Goal: Communication & Community: Answer question/provide support

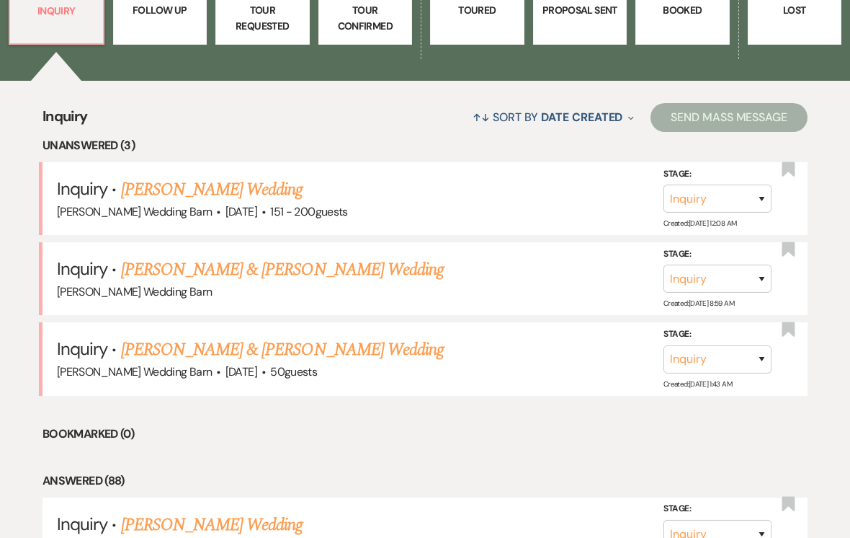
scroll to position [465, 0]
click at [149, 345] on link "[PERSON_NAME] & [PERSON_NAME] Wedding" at bounding box center [282, 349] width 323 height 26
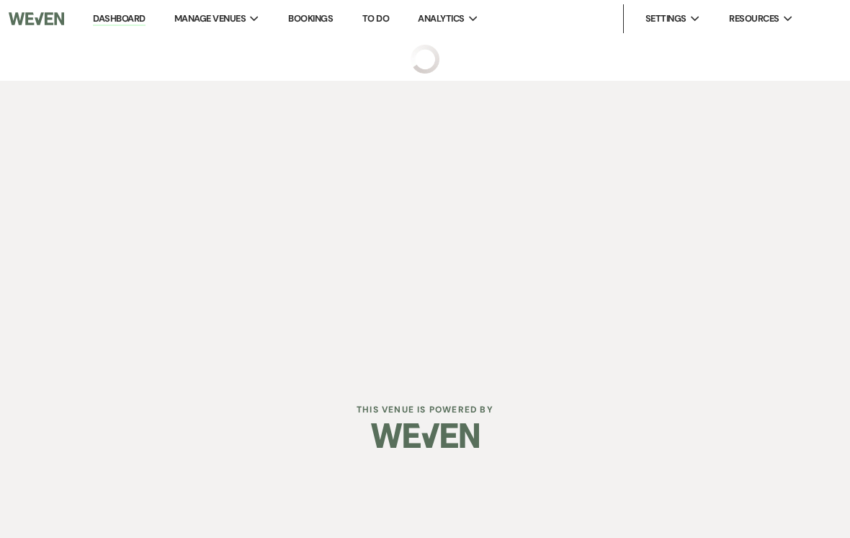
select select "5"
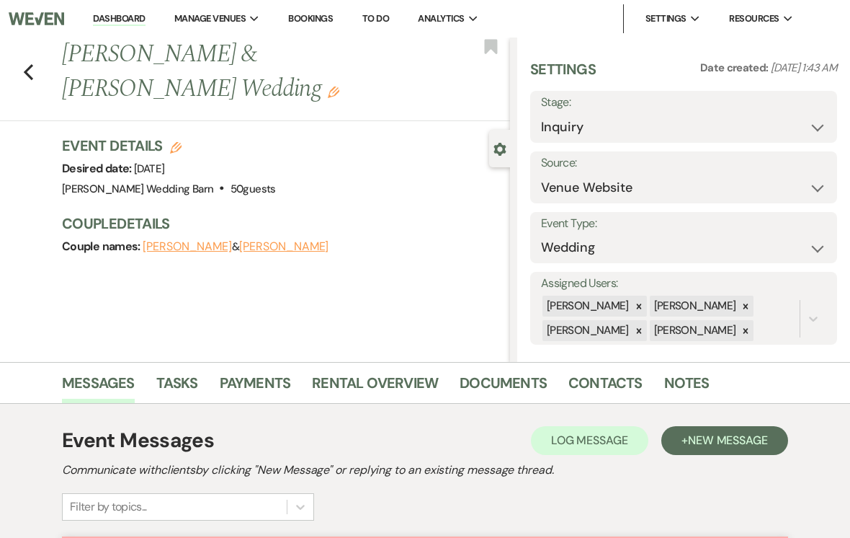
click at [120, 22] on link "Dashboard" at bounding box center [119, 19] width 52 height 14
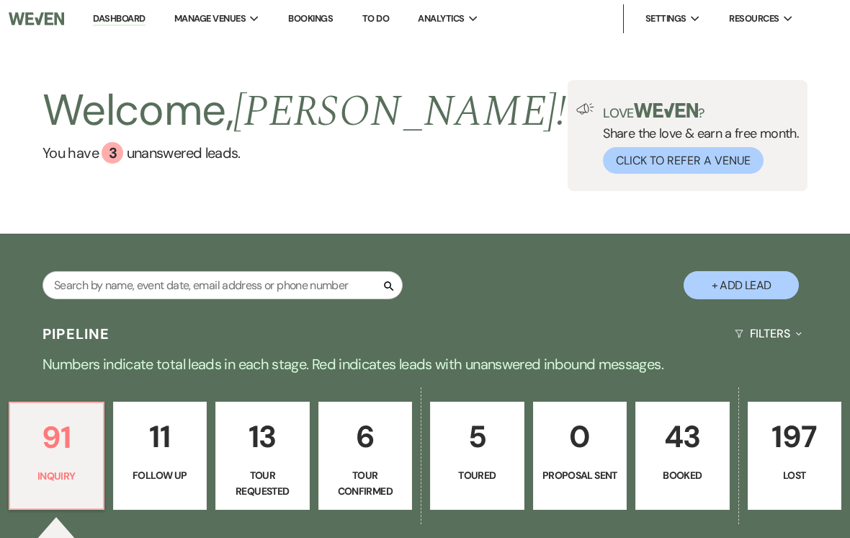
click at [309, 23] on link "Bookings" at bounding box center [310, 18] width 45 height 12
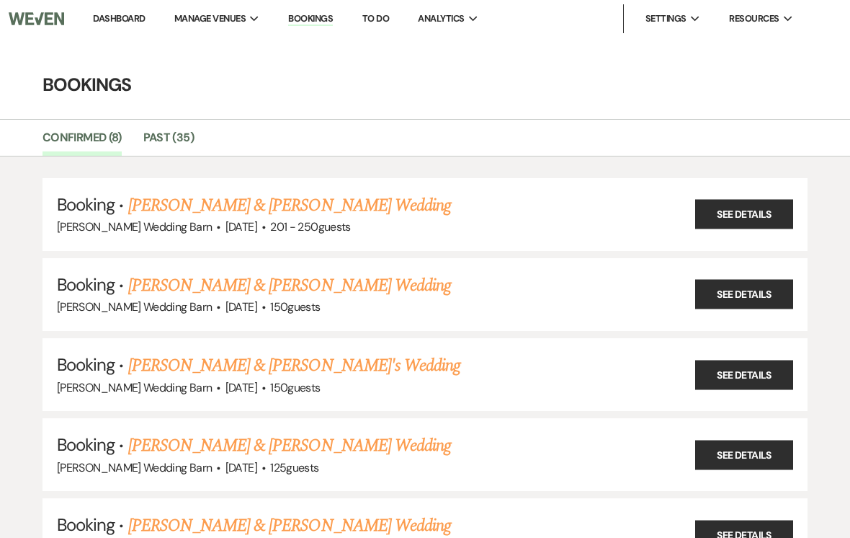
click at [115, 15] on link "Dashboard" at bounding box center [119, 18] width 52 height 12
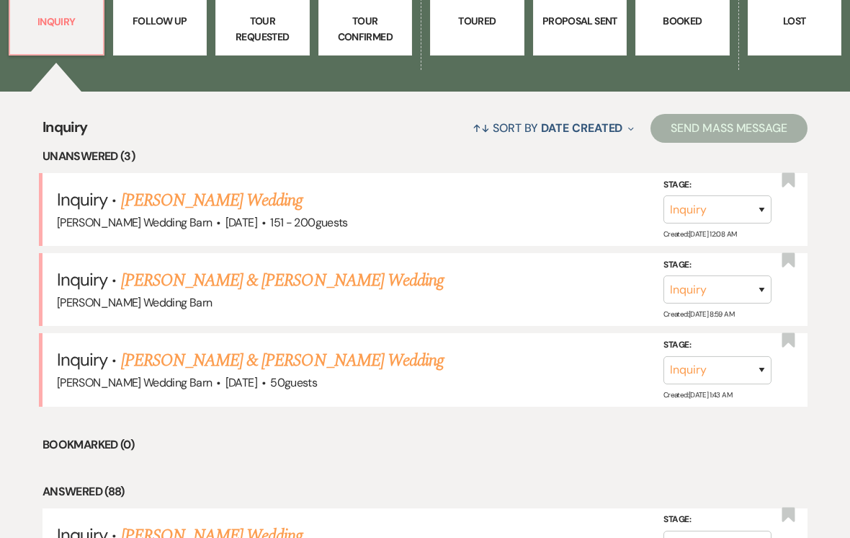
scroll to position [454, 0]
click at [140, 360] on link "[PERSON_NAME] & [PERSON_NAME] Wedding" at bounding box center [282, 360] width 323 height 26
select select "5"
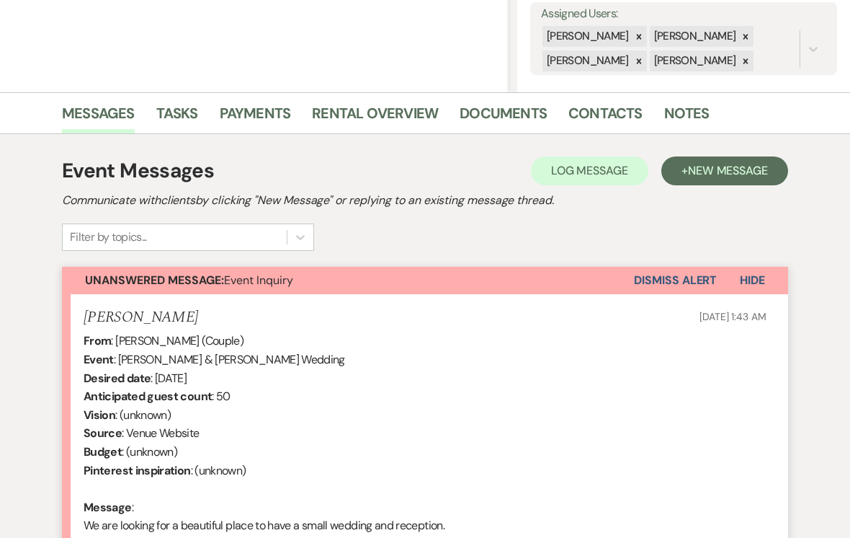
scroll to position [427, 0]
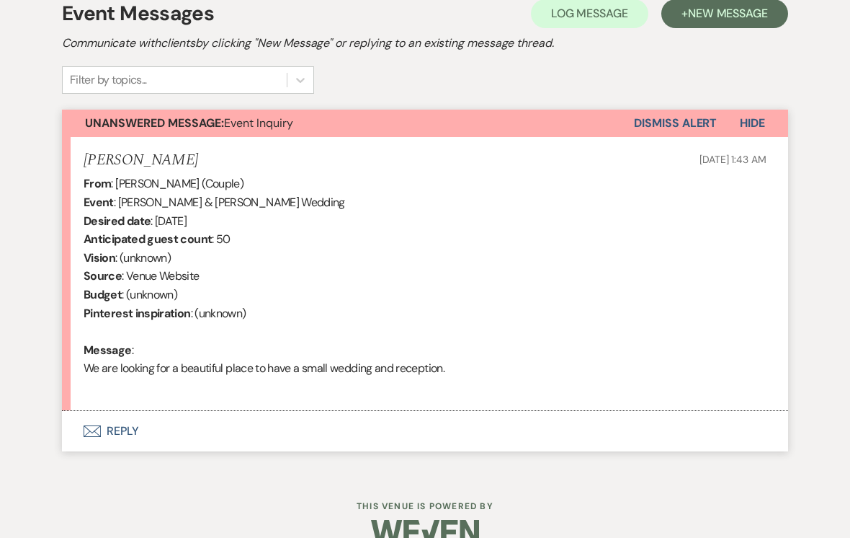
click at [115, 425] on button "Envelope Reply" at bounding box center [425, 431] width 726 height 40
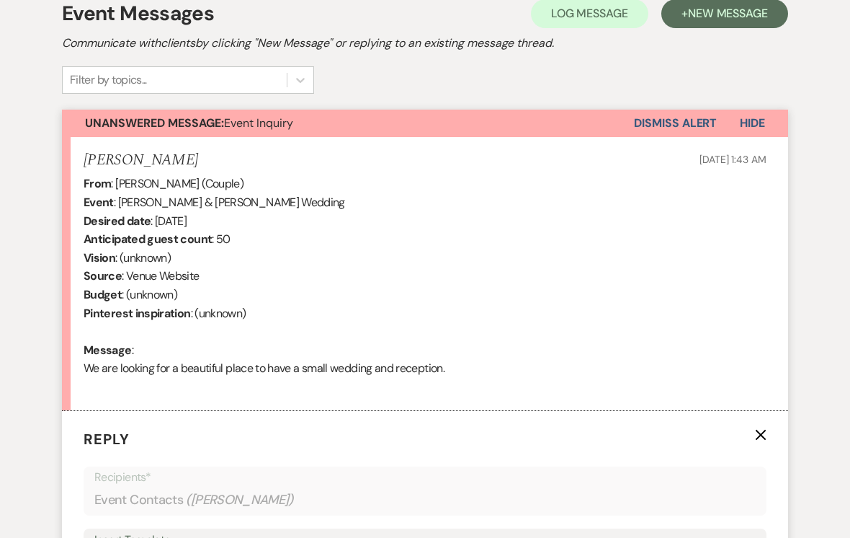
scroll to position [700, 0]
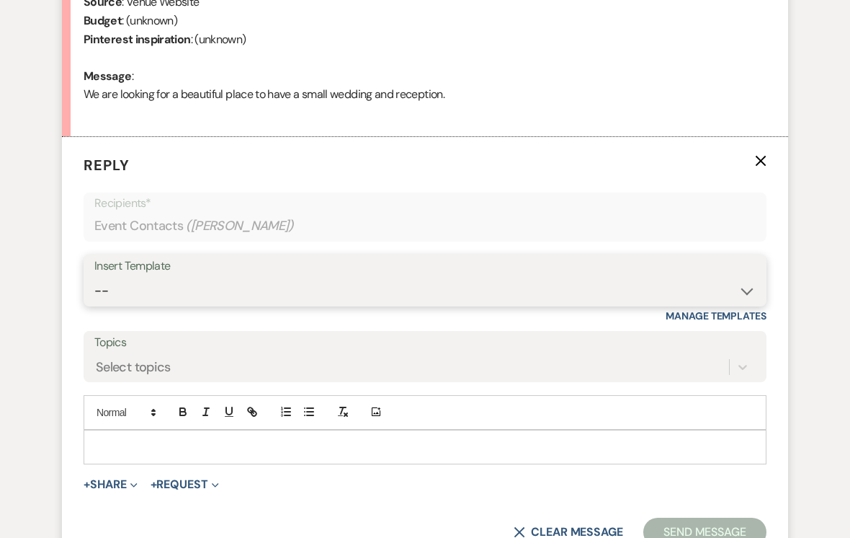
click at [590, 277] on select "-- Tour Request Response Follow Up Contract (Pre-Booked Leads) SAFE RIDE BUS Co…" at bounding box center [424, 291] width 661 height 28
select select "1700"
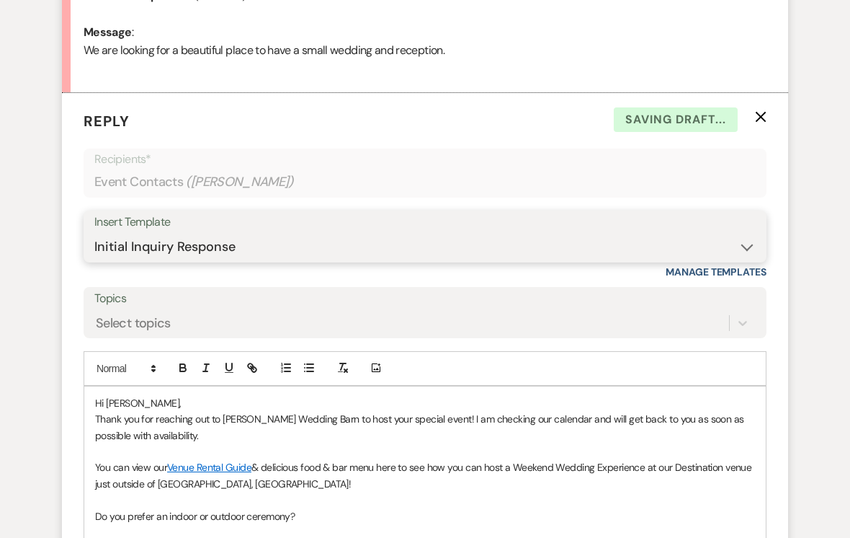
scroll to position [906, 0]
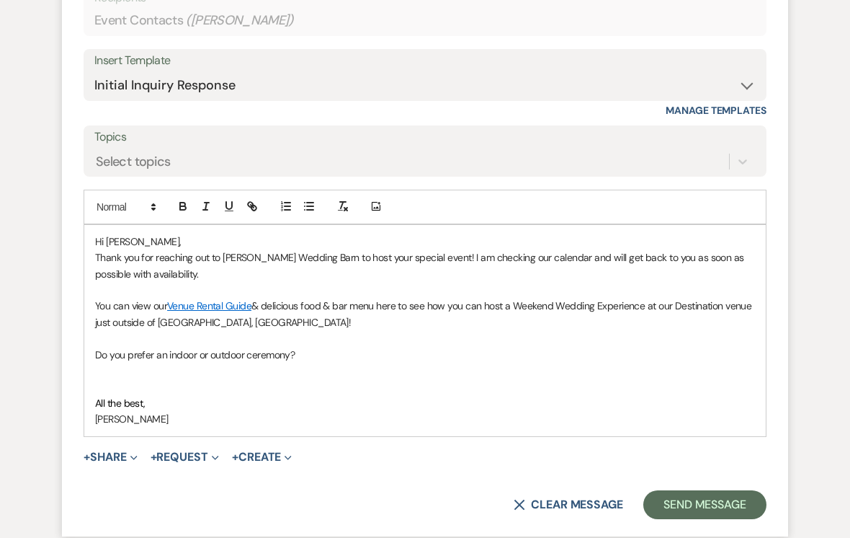
click at [174, 272] on p "Thank you for reaching out to Lake Elsie Wedding Barn to host your special even…" at bounding box center [425, 265] width 660 height 32
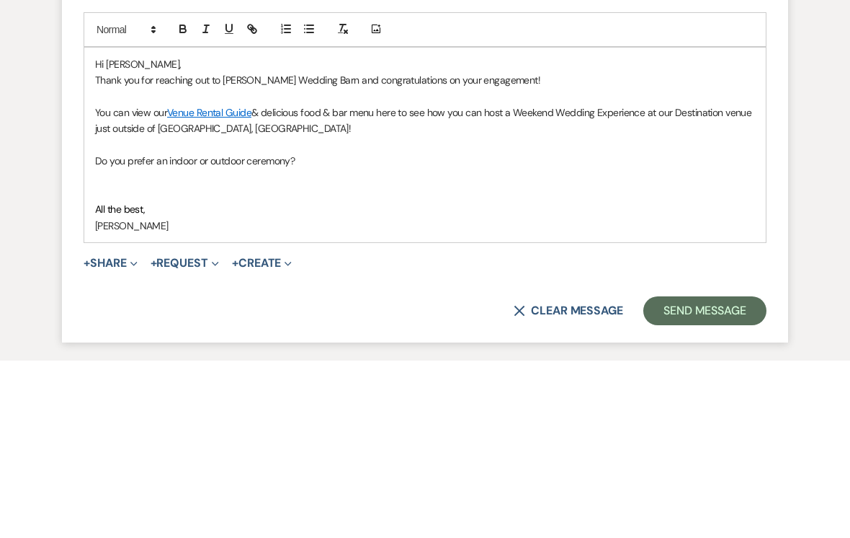
click at [216, 314] on p at bounding box center [425, 322] width 660 height 16
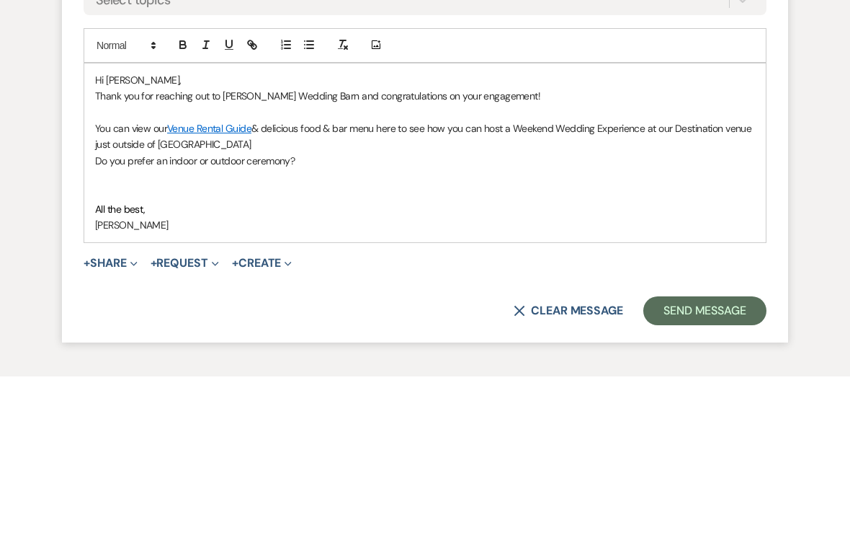
click at [300, 330] on p at bounding box center [425, 338] width 660 height 16
click at [327, 314] on p "Do you prefer an indoor or outdoor ceremony?" at bounding box center [425, 322] width 660 height 16
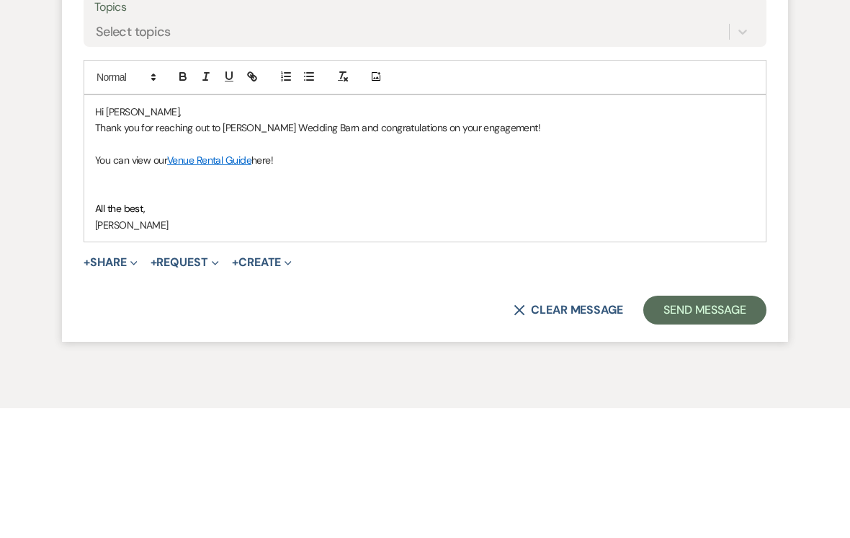
click at [118, 282] on p "You can view our Venue Rental Guide here!" at bounding box center [425, 290] width 660 height 16
click at [590, 249] on p "Thank you for reaching out to [PERSON_NAME] Wedding Barn and congratulations on…" at bounding box center [425, 257] width 660 height 16
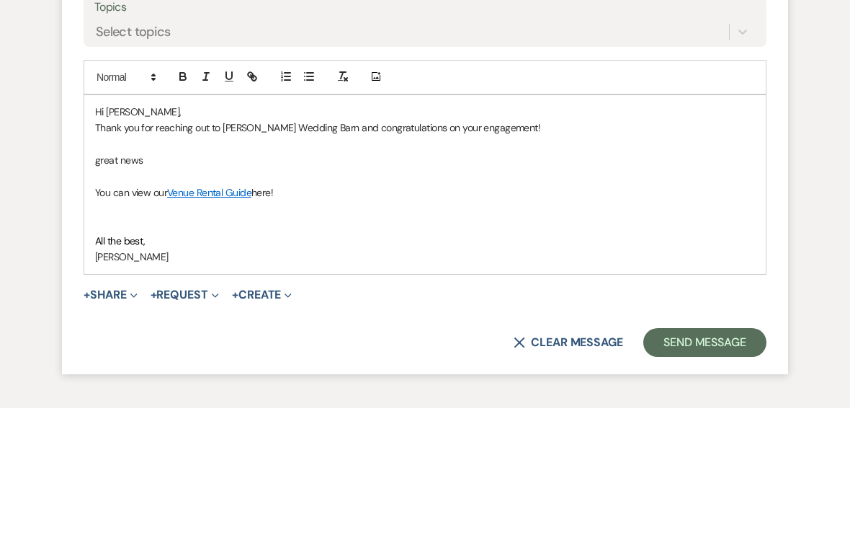
click at [61, 166] on div "Event Messages Log Log Message + New Message Communicate with clients by clicki…" at bounding box center [424, 20] width 821 height 1045
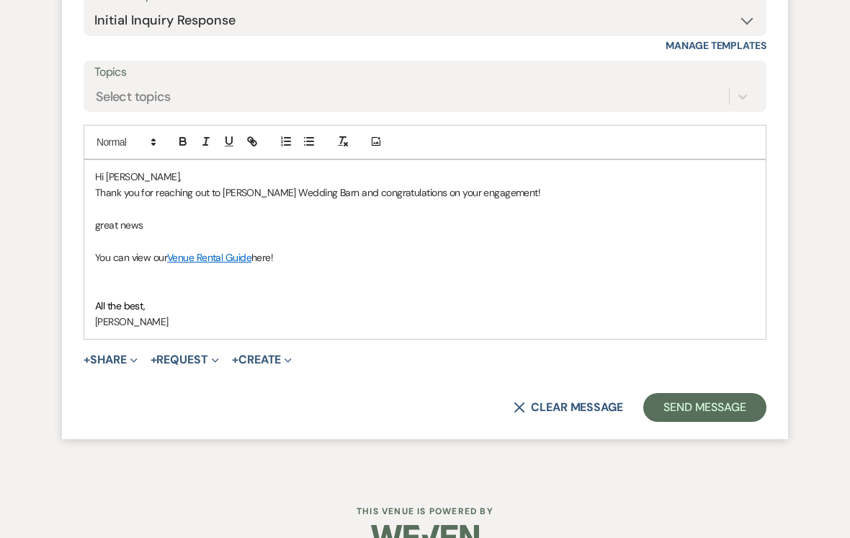
click at [99, 218] on p "great news" at bounding box center [425, 225] width 660 height 16
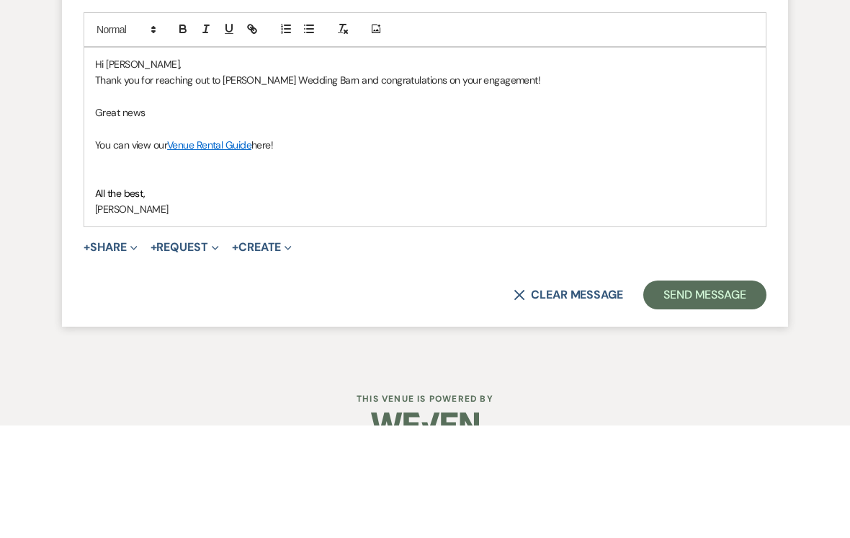
click at [172, 217] on p "Great news" at bounding box center [425, 225] width 660 height 16
click at [108, 233] on p at bounding box center [425, 241] width 660 height 16
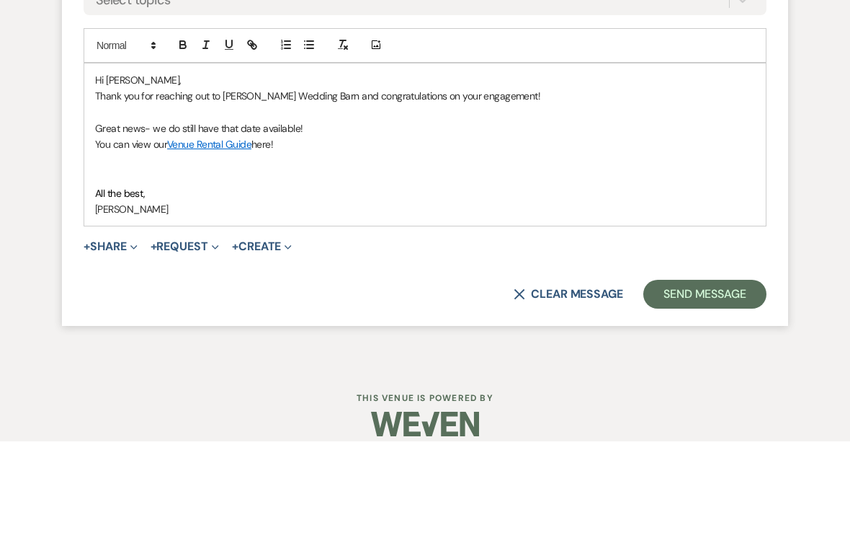
click at [285, 265] on p at bounding box center [425, 273] width 660 height 16
click at [295, 249] on p at bounding box center [425, 257] width 660 height 16
click at [284, 233] on p "You can view our Venue Rental Guide here!" at bounding box center [425, 241] width 660 height 16
click at [460, 265] on p "We would love to have you come out for a tour to see our venue, please let me k…" at bounding box center [425, 273] width 660 height 16
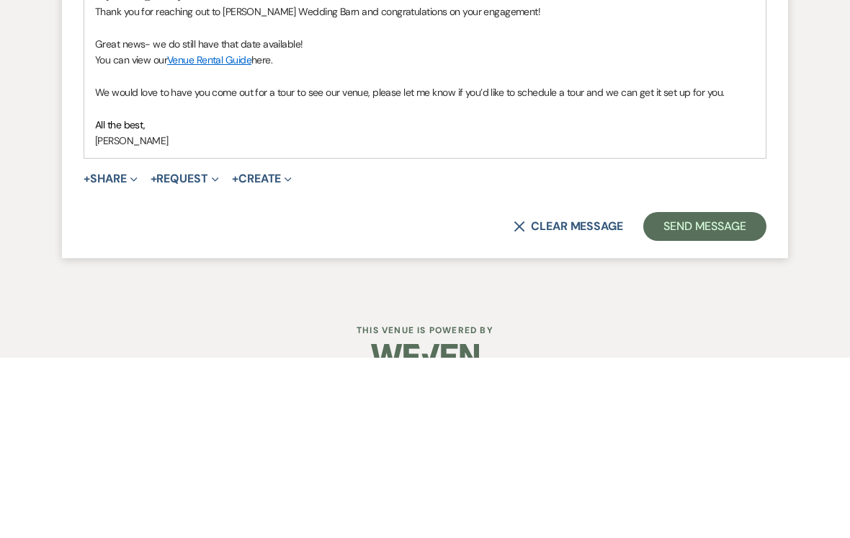
click at [590, 393] on button "Send Message" at bounding box center [704, 407] width 123 height 29
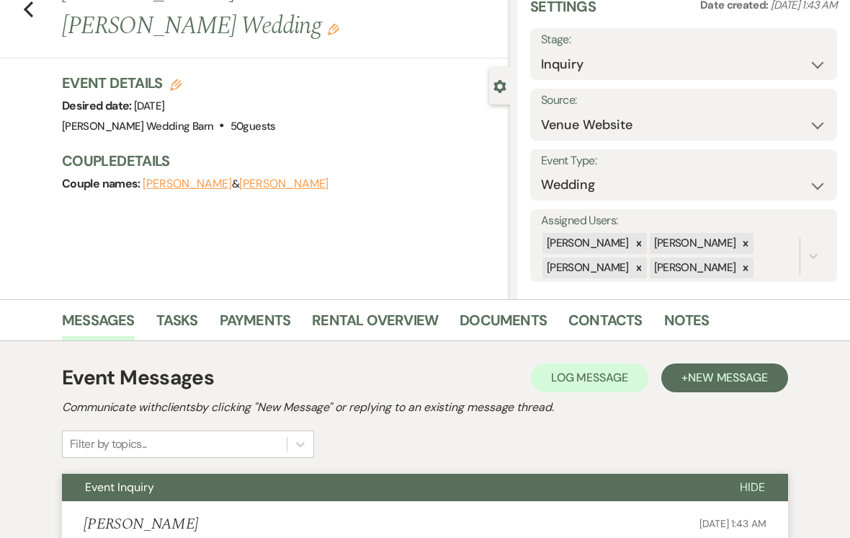
scroll to position [0, 0]
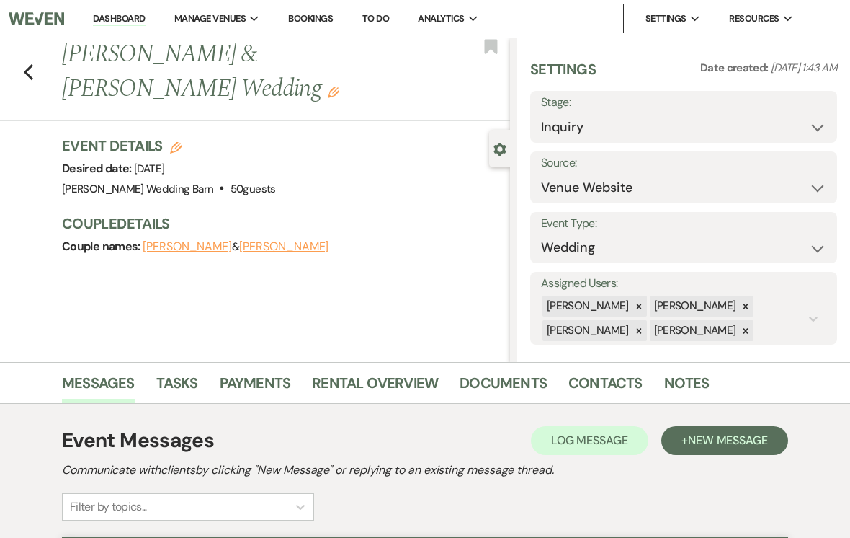
click at [115, 20] on link "Dashboard" at bounding box center [119, 19] width 52 height 14
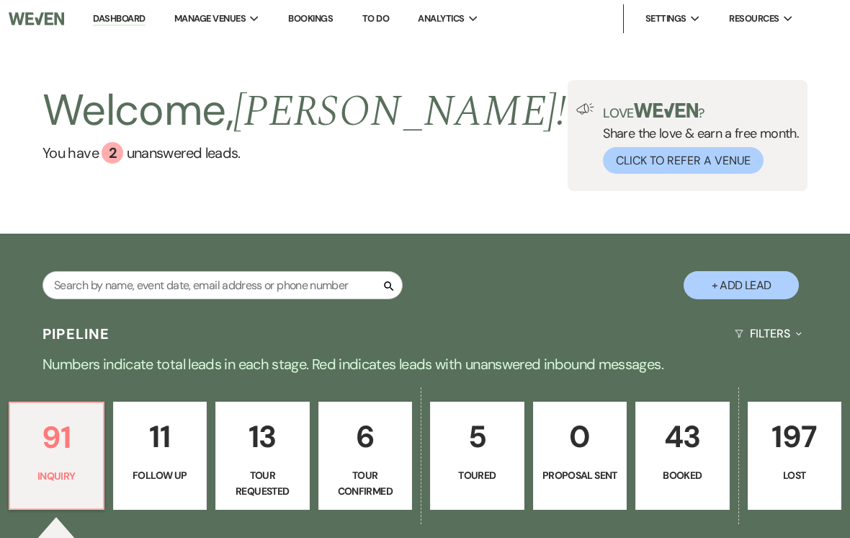
click at [108, 156] on div "2" at bounding box center [113, 153] width 22 height 22
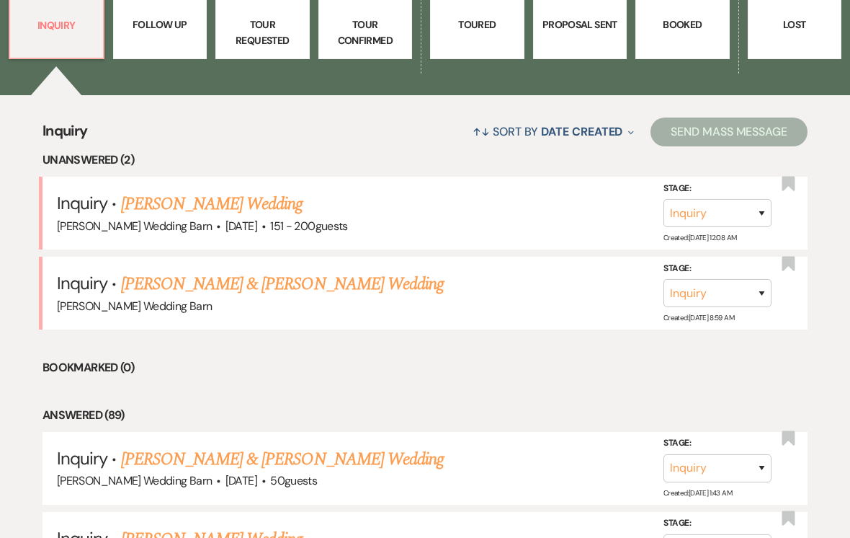
scroll to position [447, 0]
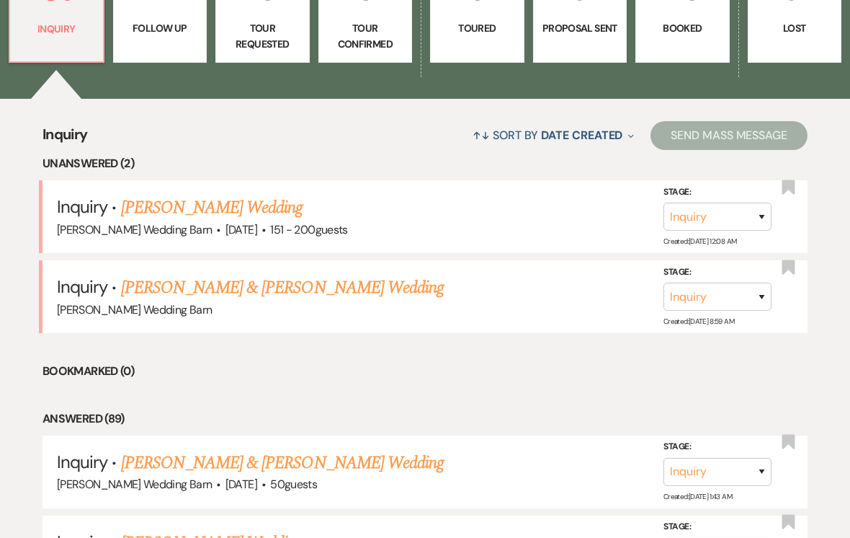
click at [188, 287] on link "[PERSON_NAME] & [PERSON_NAME] Wedding" at bounding box center [282, 288] width 323 height 26
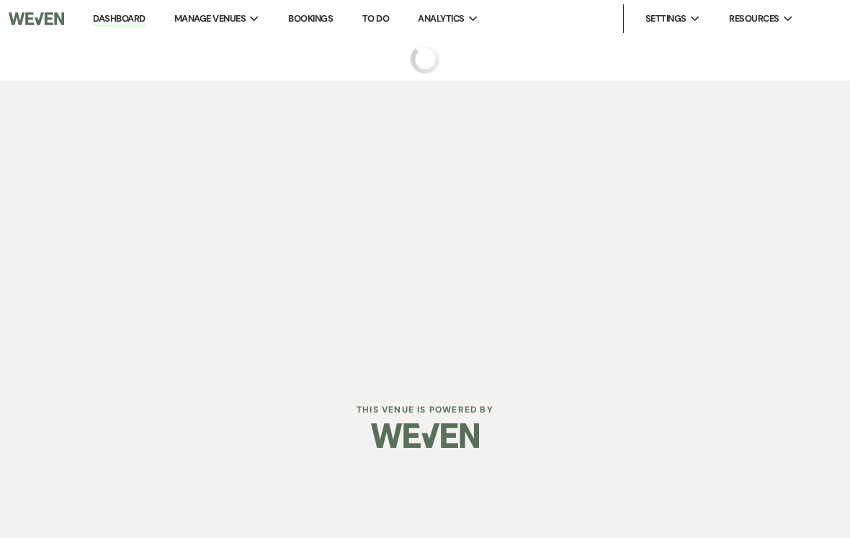
select select "5"
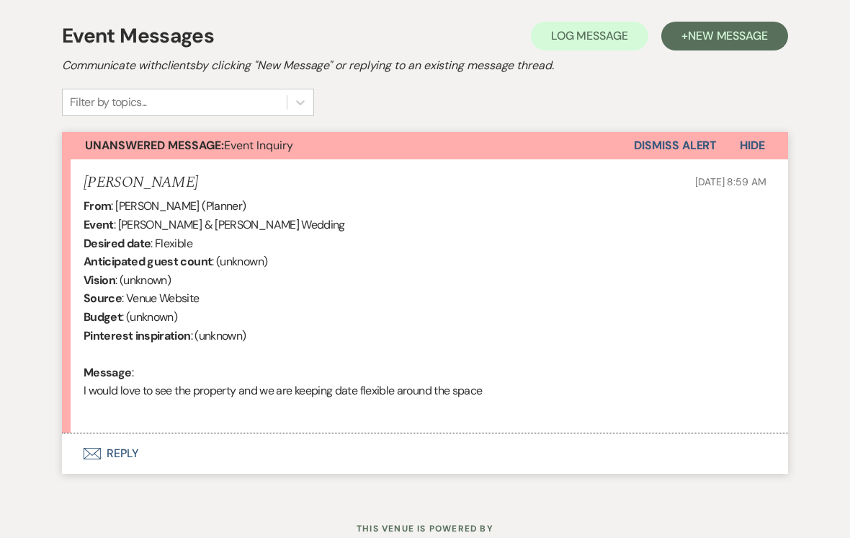
scroll to position [427, 0]
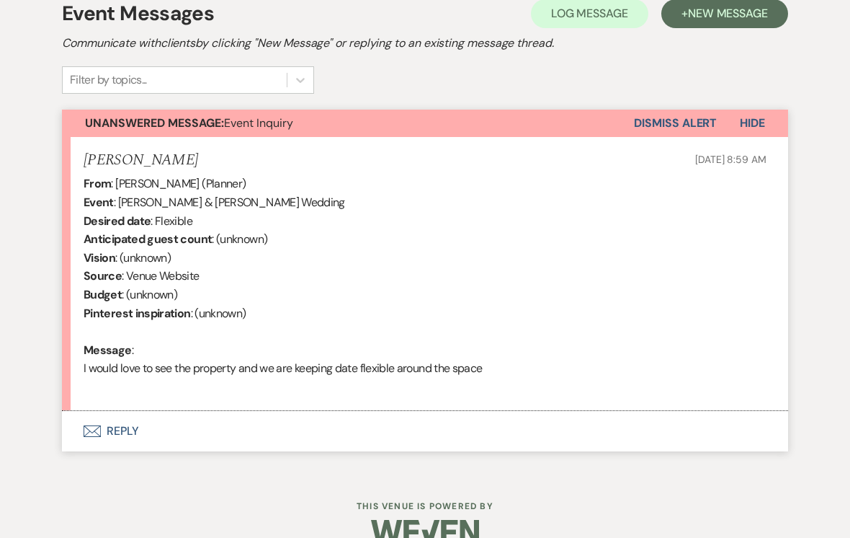
click at [97, 427] on icon "Envelope" at bounding box center [92, 431] width 17 height 12
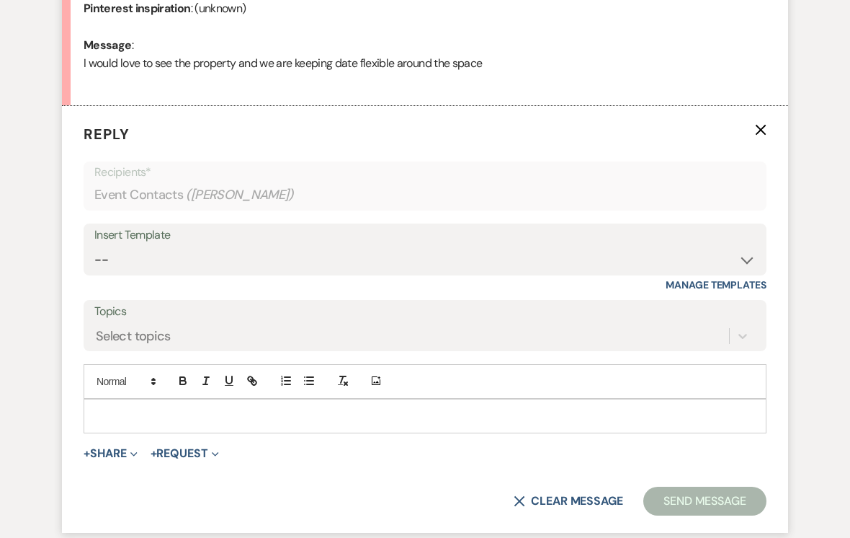
scroll to position [765, 0]
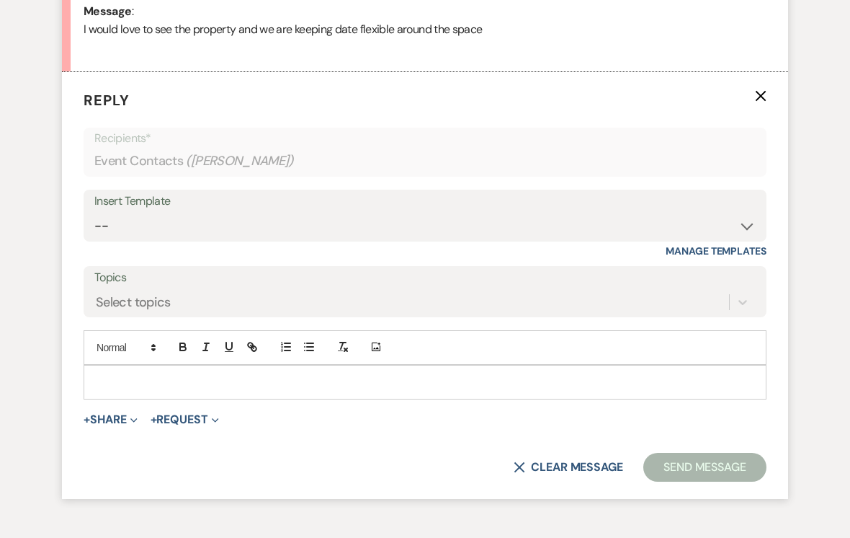
click at [540, 374] on p at bounding box center [425, 382] width 660 height 16
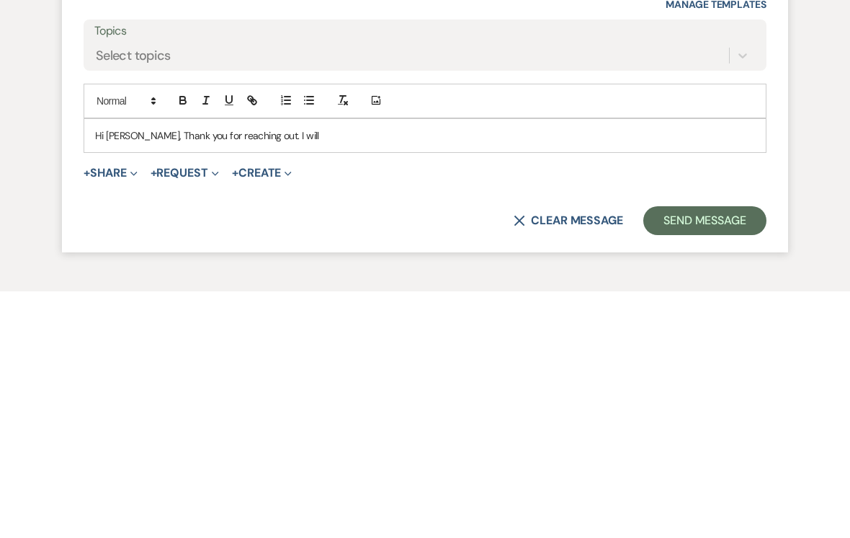
click at [141, 365] on div "Hi Justin, Thank you for reaching out. I will" at bounding box center [425, 381] width 682 height 33
click at [136, 374] on p "Hi Justin, Thank you for reaching out. I will" at bounding box center [425, 382] width 660 height 16
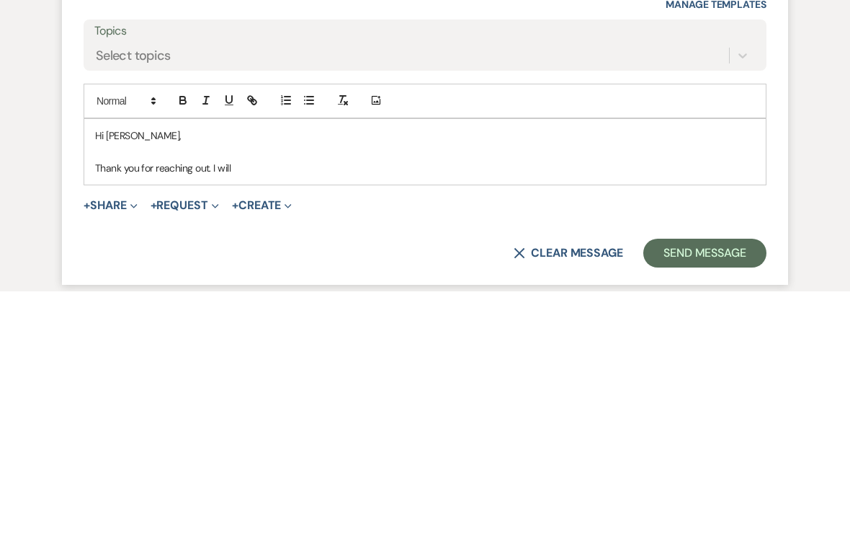
click at [251, 406] on p "Thank you for reaching out. I will" at bounding box center [425, 414] width 660 height 16
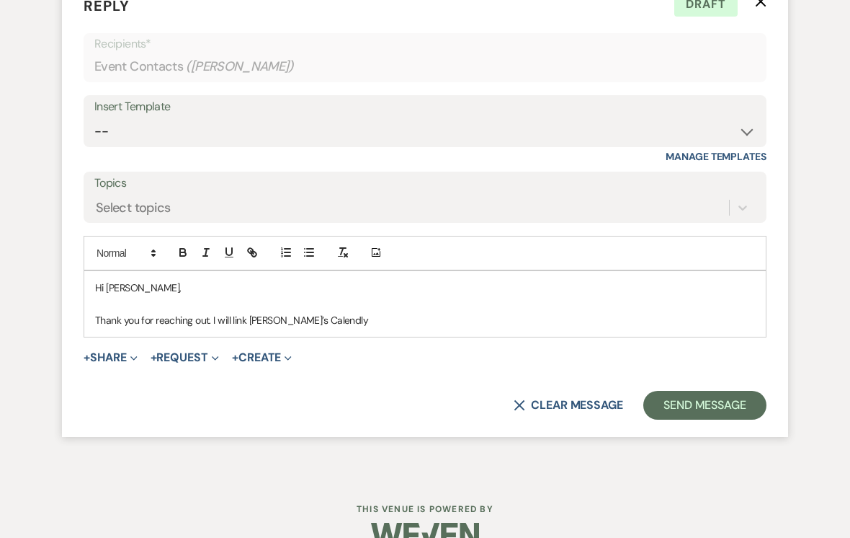
click at [583, 312] on p "Thank you for reaching out. I will link Angela’s Calendly" at bounding box center [425, 320] width 660 height 16
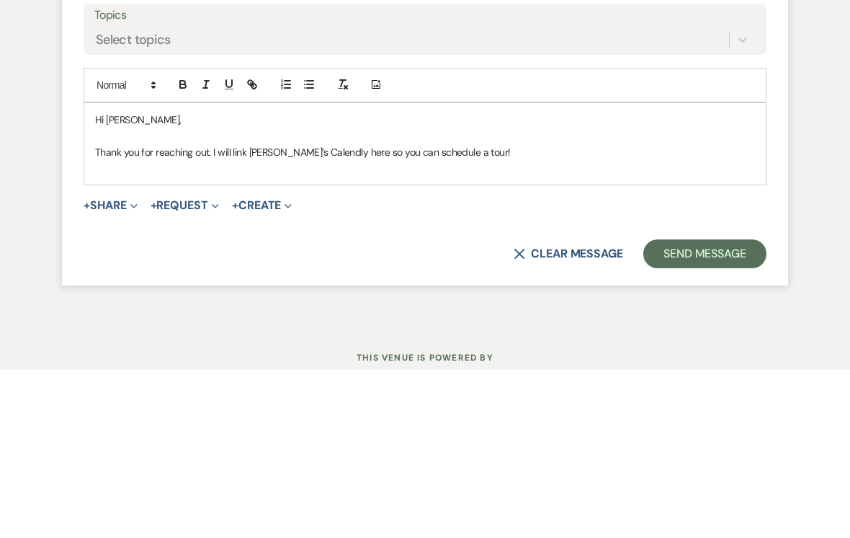
scroll to position [870, 0]
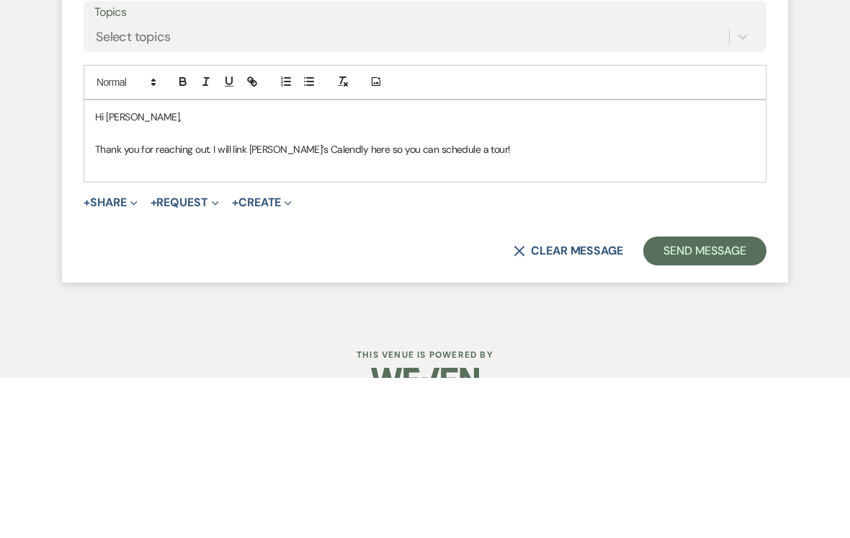
click at [110, 317] on p at bounding box center [425, 325] width 660 height 16
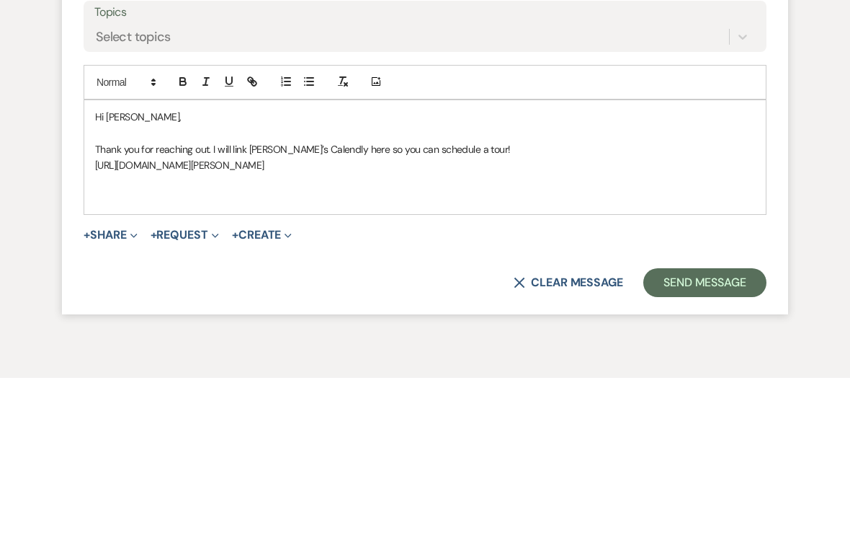
click at [255, 241] on icon "button" at bounding box center [253, 243] width 5 height 5
click at [367, 347] on link at bounding box center [362, 352] width 31 height 11
click at [590, 317] on p "https://calendly.com/angela-lakeelsieweddingbarn/couple-meetings?month=2025-10" at bounding box center [425, 325] width 660 height 16
click at [471, 349] on p at bounding box center [425, 357] width 660 height 16
click at [304, 349] on p at bounding box center [425, 357] width 660 height 16
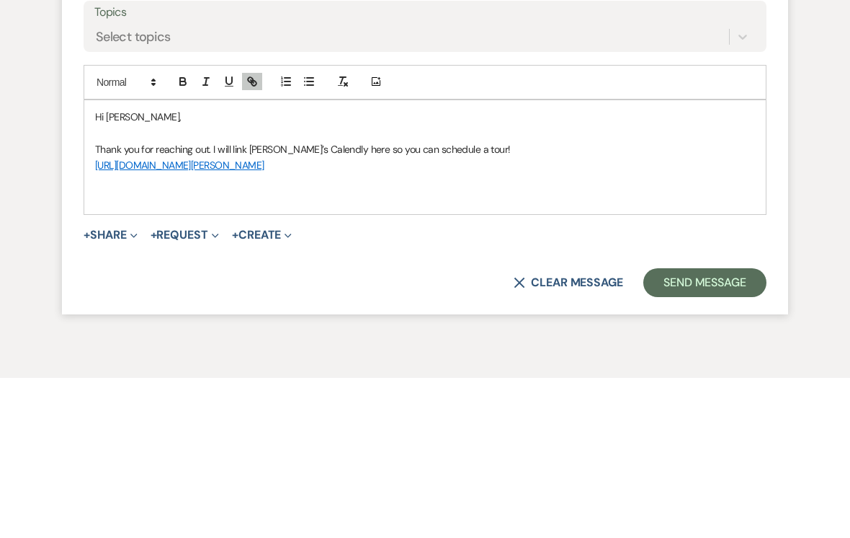
click at [254, 349] on p at bounding box center [425, 357] width 660 height 16
click at [187, 318] on link "https://calendly.com/angela-lakeelsieweddingbarn/couple-meetings?month=2025-10" at bounding box center [179, 324] width 169 height 13
click at [590, 349] on p at bounding box center [425, 357] width 660 height 16
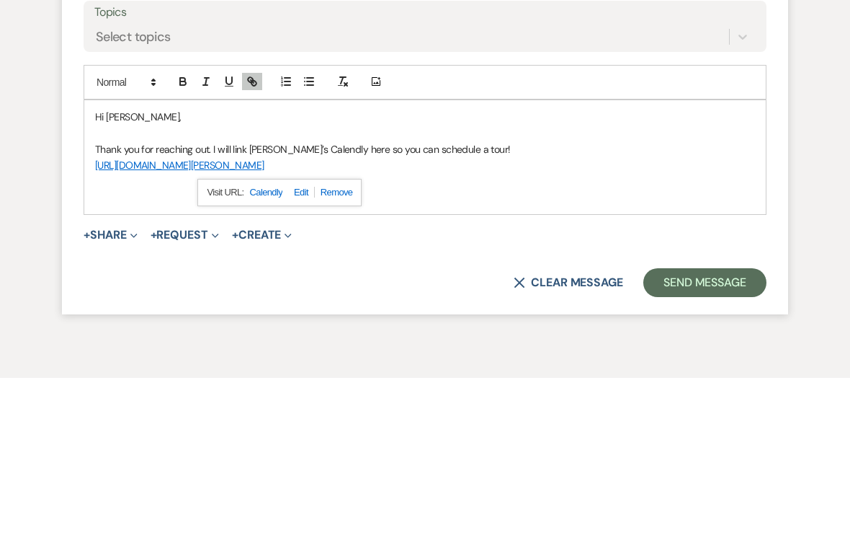
click at [256, 343] on link "Calendly" at bounding box center [266, 352] width 32 height 19
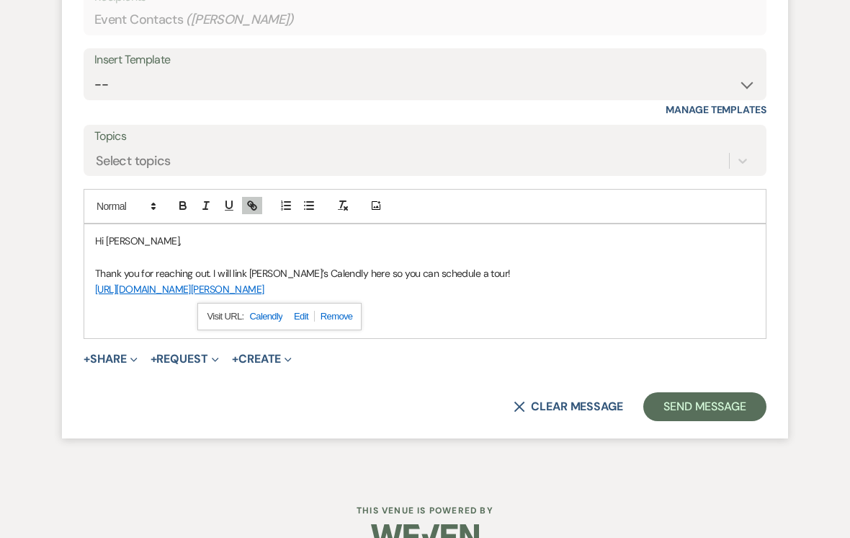
click at [496, 281] on p "https://calendly.com/angela-lakeelsieweddingbarn/couple-meetings?month=2025-10" at bounding box center [425, 289] width 660 height 16
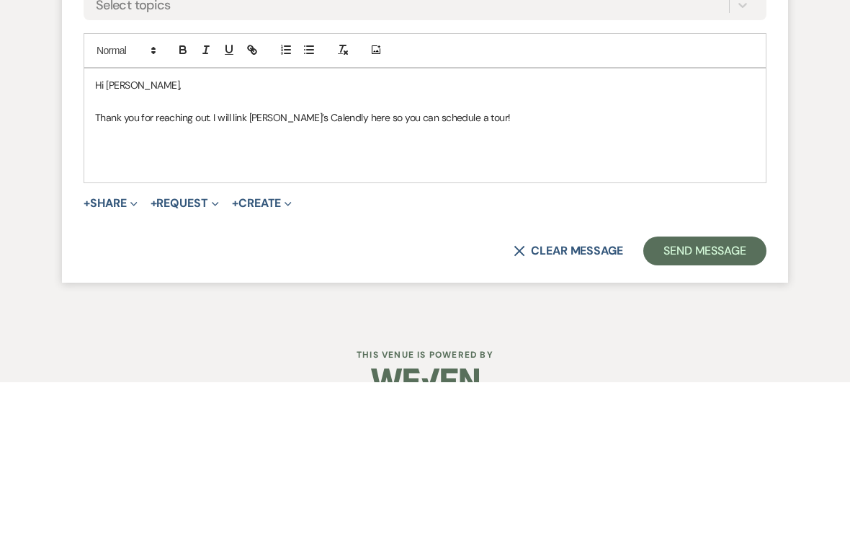
scroll to position [924, 0]
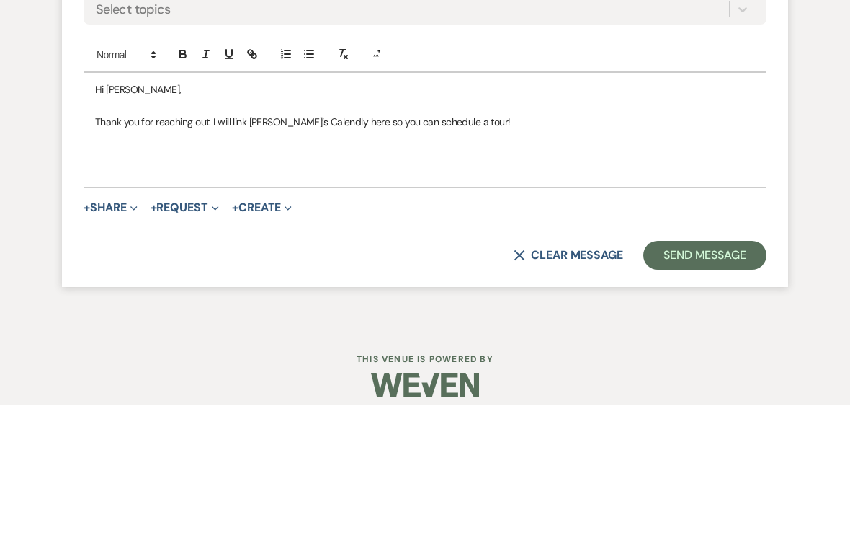
click at [114, 263] on p at bounding box center [425, 271] width 660 height 16
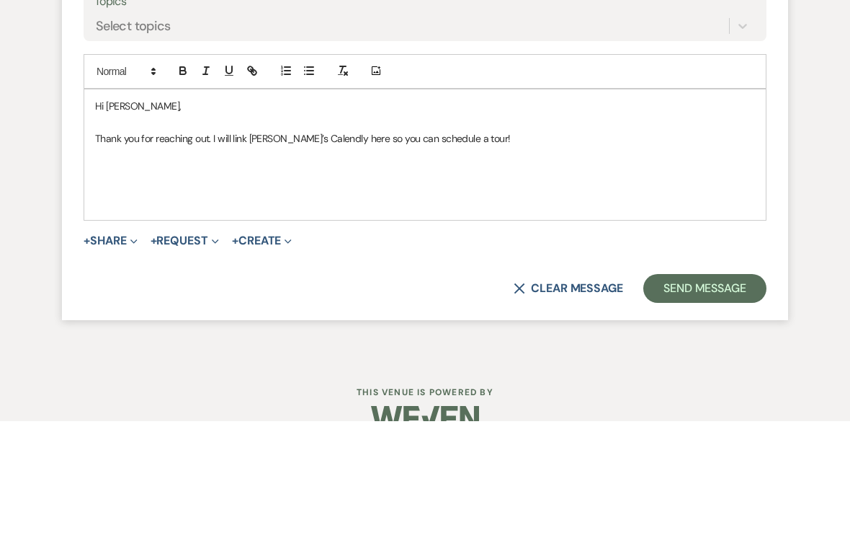
click at [104, 279] on p at bounding box center [425, 287] width 660 height 16
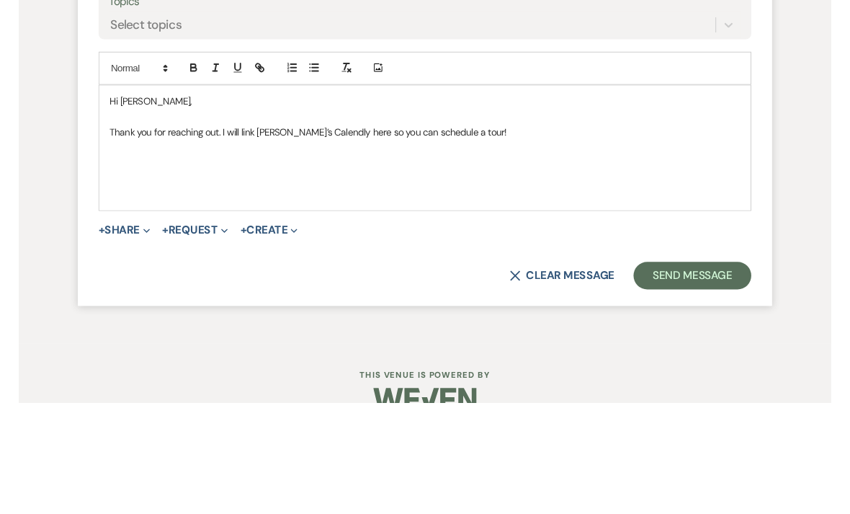
scroll to position [940, 0]
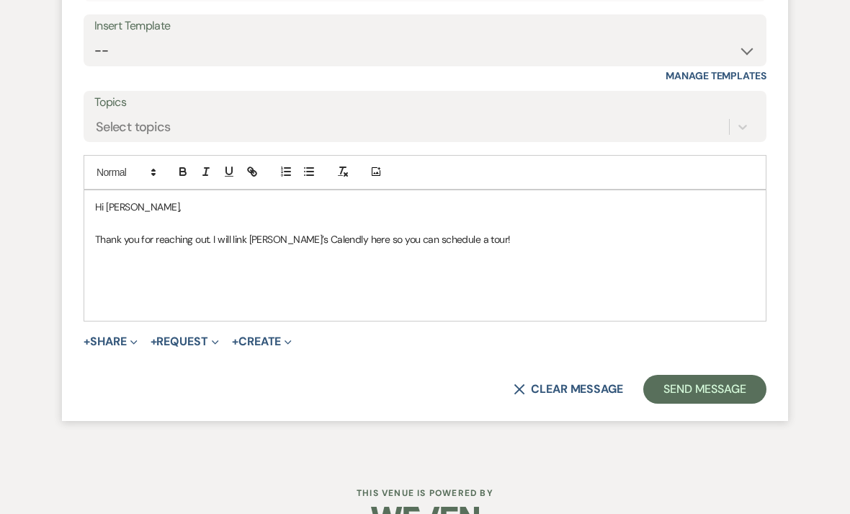
click at [122, 263] on p at bounding box center [425, 271] width 660 height 16
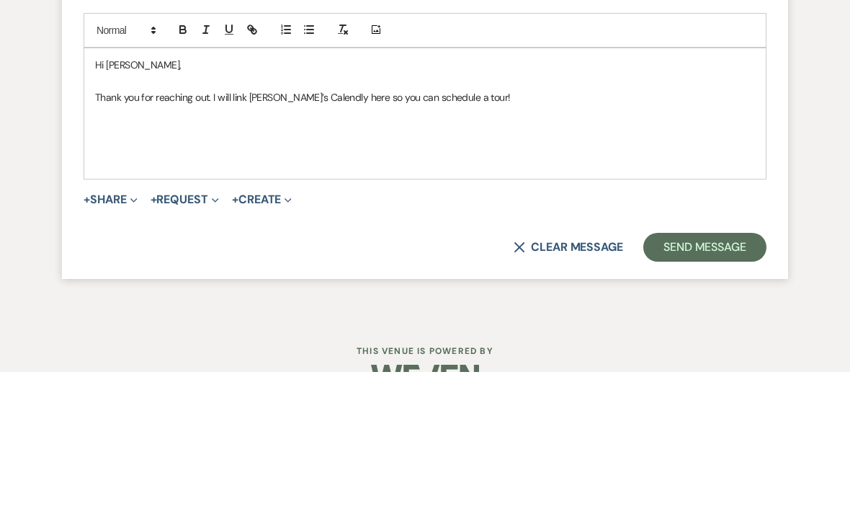
click at [115, 263] on p at bounding box center [425, 271] width 660 height 16
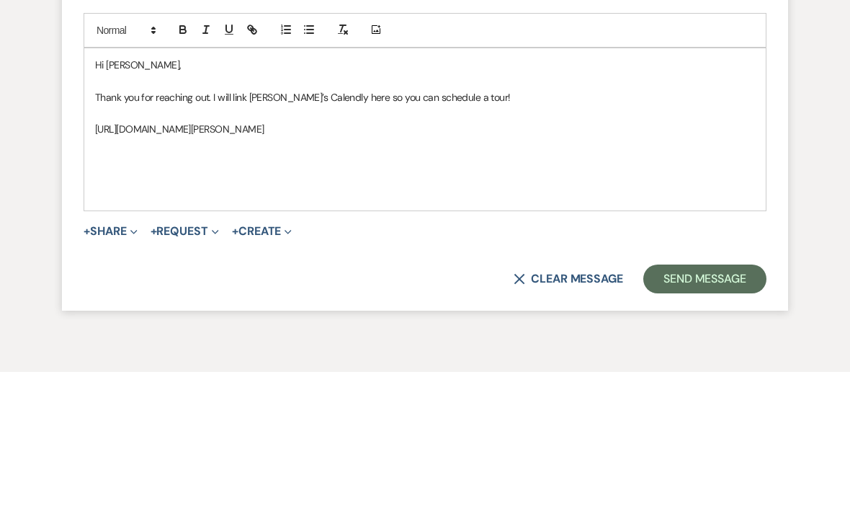
click at [389, 280] on p at bounding box center [425, 288] width 660 height 16
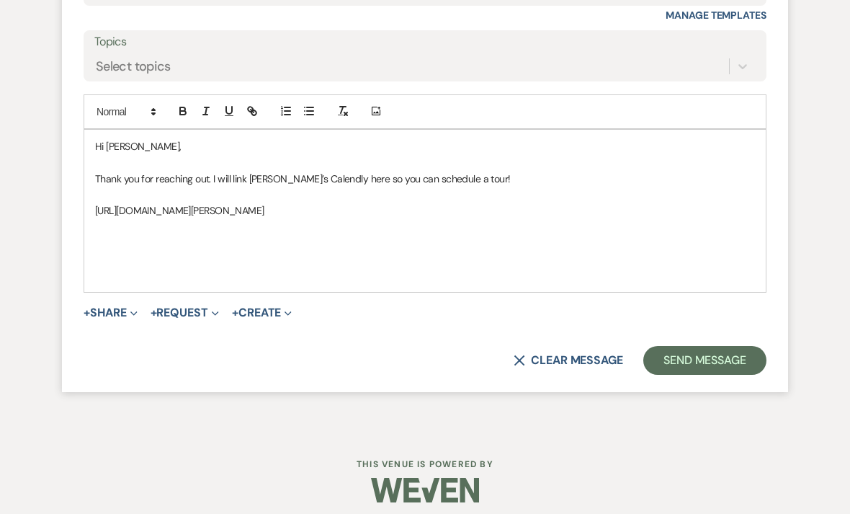
click at [428, 202] on p "https://calendly.com/angela-lakeelsieweddingbarn/couple-meetings?month=2025-10" at bounding box center [425, 210] width 660 height 16
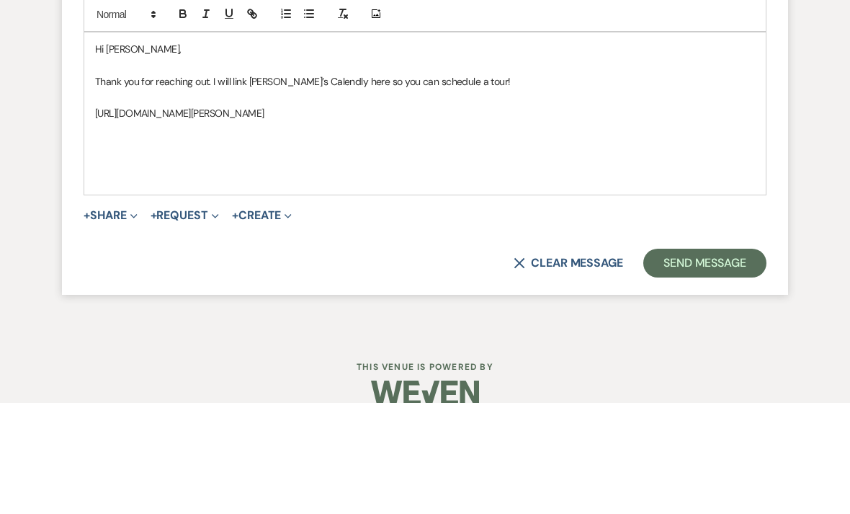
scroll to position [987, 0]
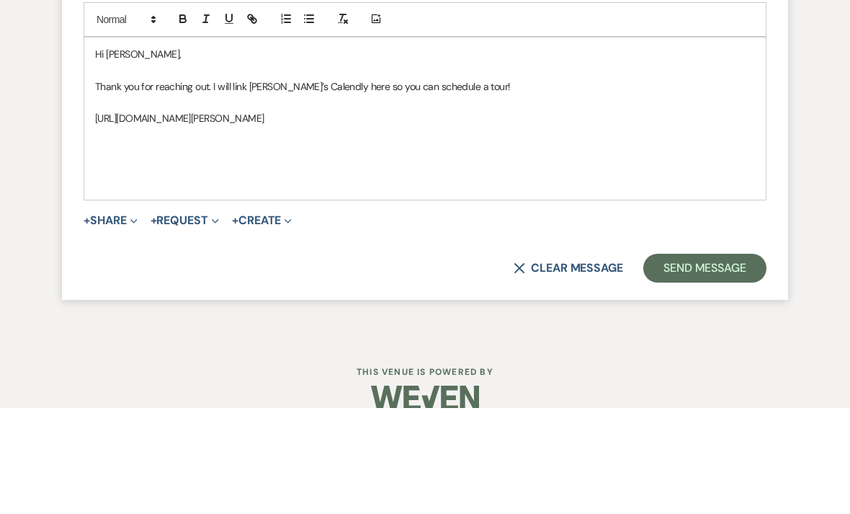
click at [135, 233] on p at bounding box center [425, 241] width 660 height 16
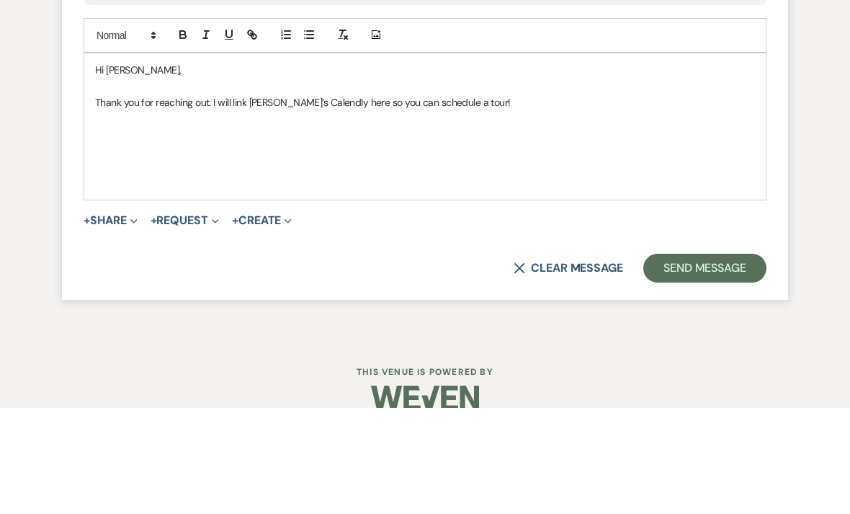
scroll to position [971, 0]
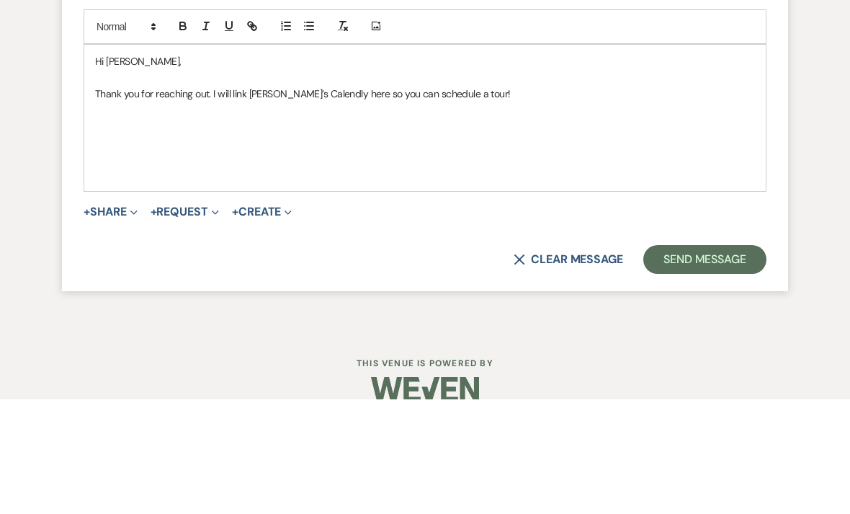
click at [235, 249] on p at bounding box center [425, 257] width 660 height 16
click at [133, 249] on p at bounding box center [425, 257] width 660 height 16
click at [112, 216] on p at bounding box center [425, 224] width 660 height 16
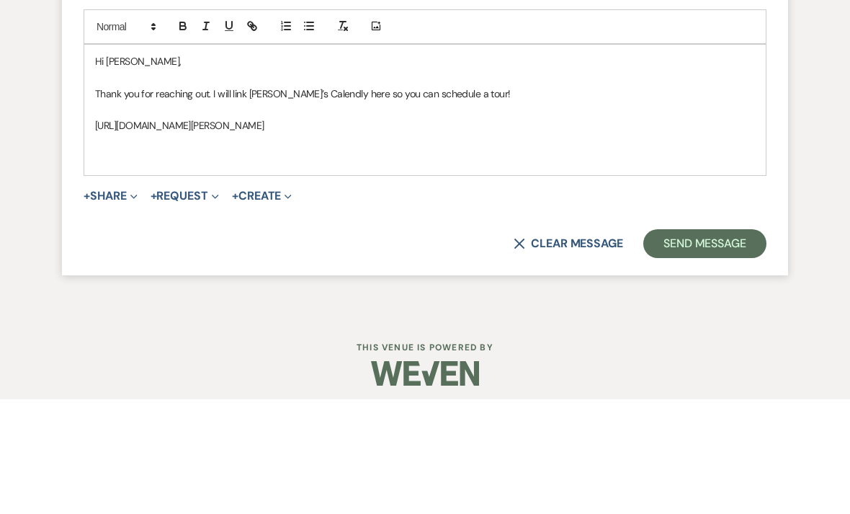
scroll to position [969, 0]
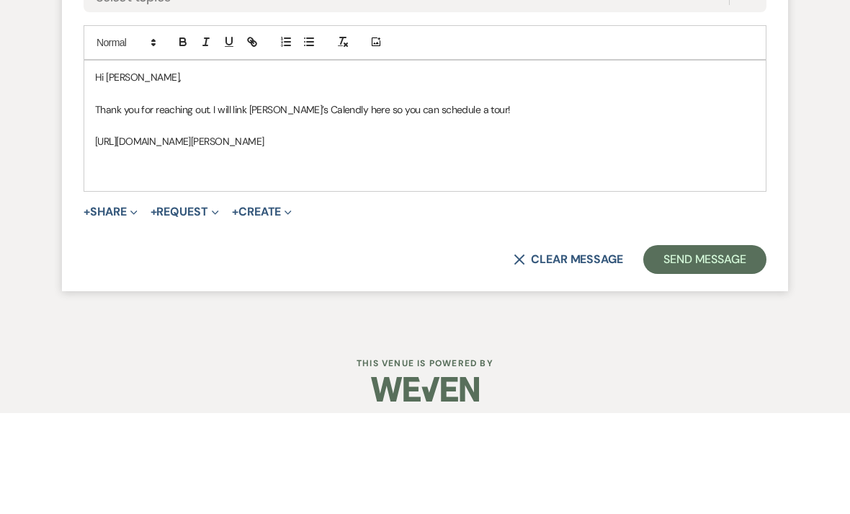
click at [113, 251] on p at bounding box center [425, 259] width 660 height 16
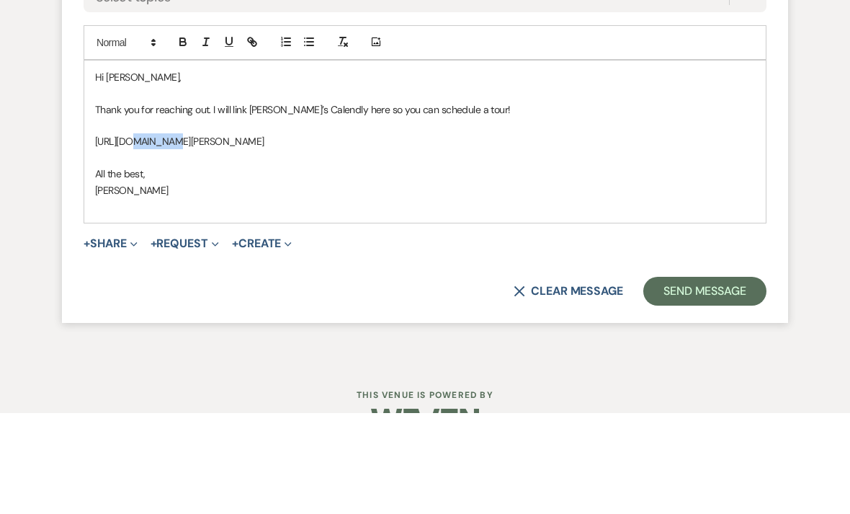
click at [158, 234] on p "https://calendly.com/angela-lakeelsieweddingbarn/couple-meetings?month=2025-10" at bounding box center [425, 242] width 660 height 16
click at [252, 134] on button "button" at bounding box center [252, 142] width 20 height 17
type input "https://calendly.com/angela-lakeelsieweddingbarn/couple-meetings?month=2025-10"
click at [360, 264] on link at bounding box center [362, 269] width 31 height 11
click at [244, 283] on p "[PERSON_NAME]" at bounding box center [425, 291] width 660 height 16
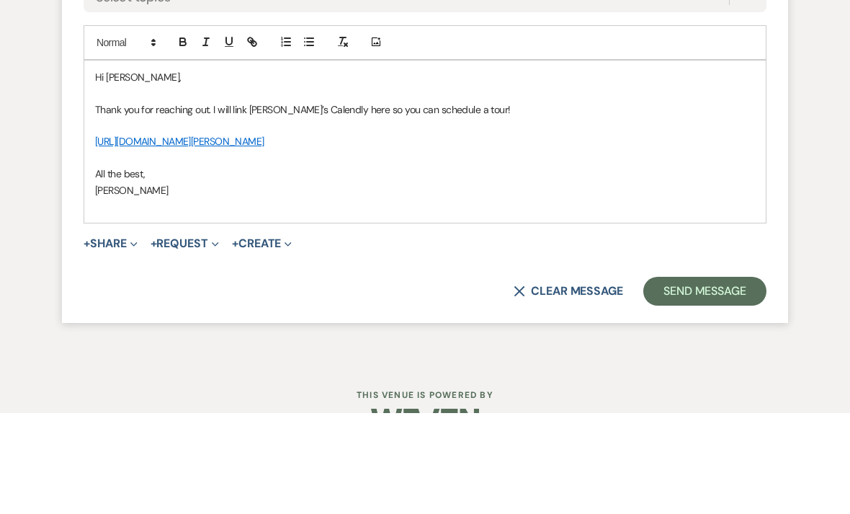
click at [188, 283] on p "[PERSON_NAME]" at bounding box center [425, 291] width 660 height 16
click at [543, 251] on p at bounding box center [425, 259] width 660 height 16
click at [303, 260] on link "https://calendly.com/angela-lakeelsieweddingbarn/couple-meetings?month=2025-10" at bounding box center [267, 269] width 144 height 19
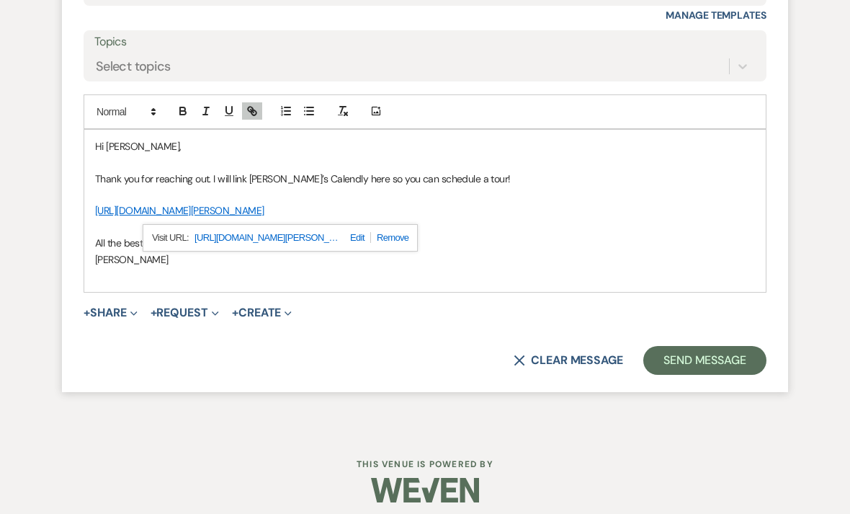
click at [518, 268] on p at bounding box center [425, 275] width 660 height 16
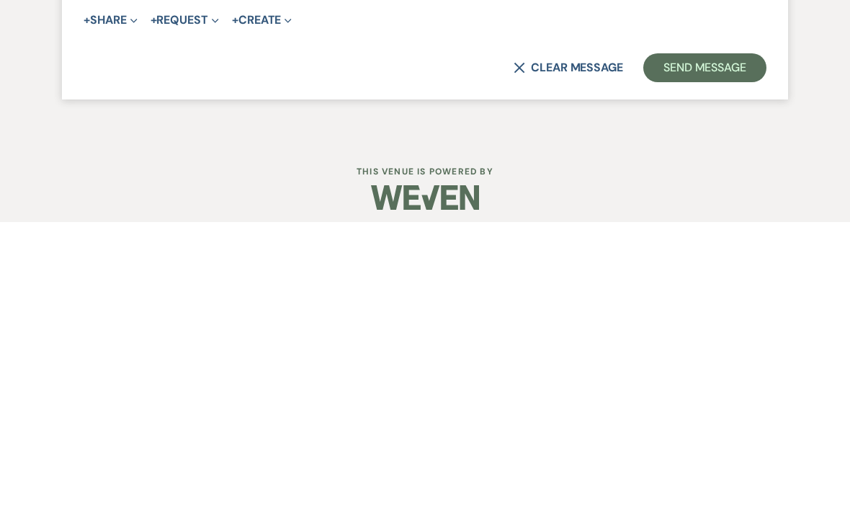
click at [590, 346] on button "Send Message" at bounding box center [704, 360] width 123 height 29
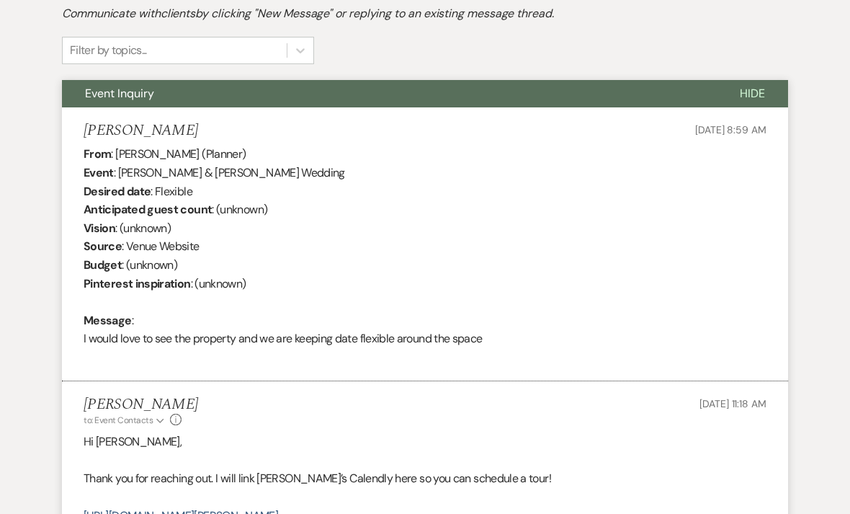
scroll to position [0, 0]
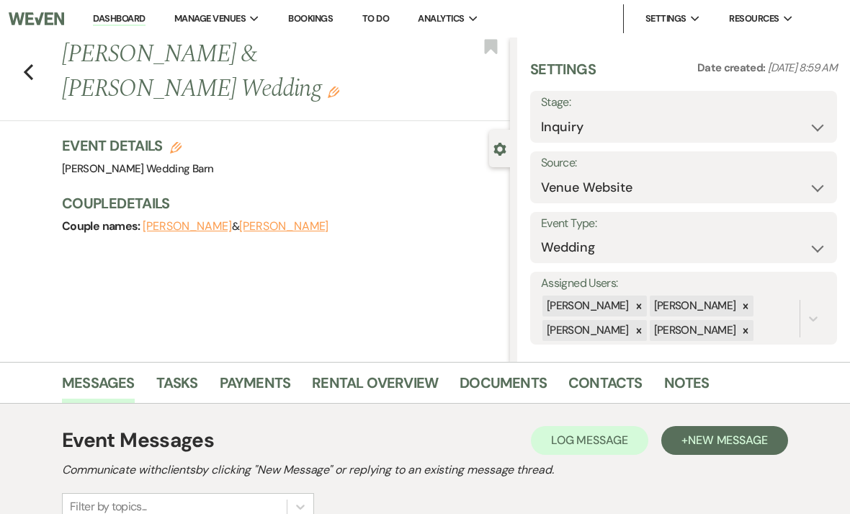
click at [121, 17] on link "Dashboard" at bounding box center [119, 19] width 52 height 14
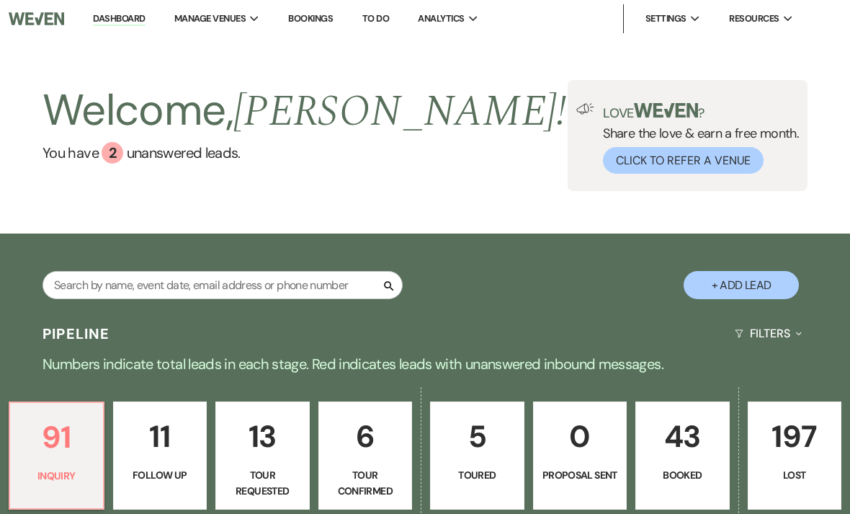
click at [58, 458] on p "91" at bounding box center [57, 437] width 76 height 48
click at [111, 158] on div "2" at bounding box center [113, 153] width 22 height 22
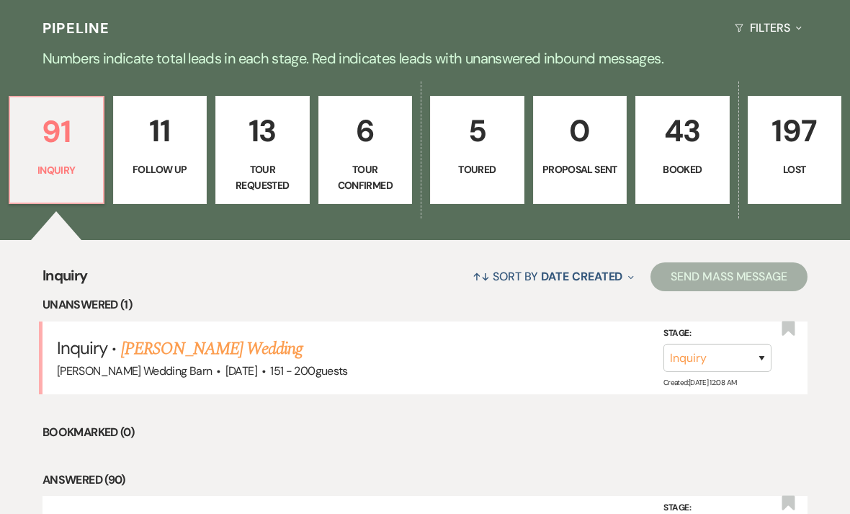
scroll to position [307, 0]
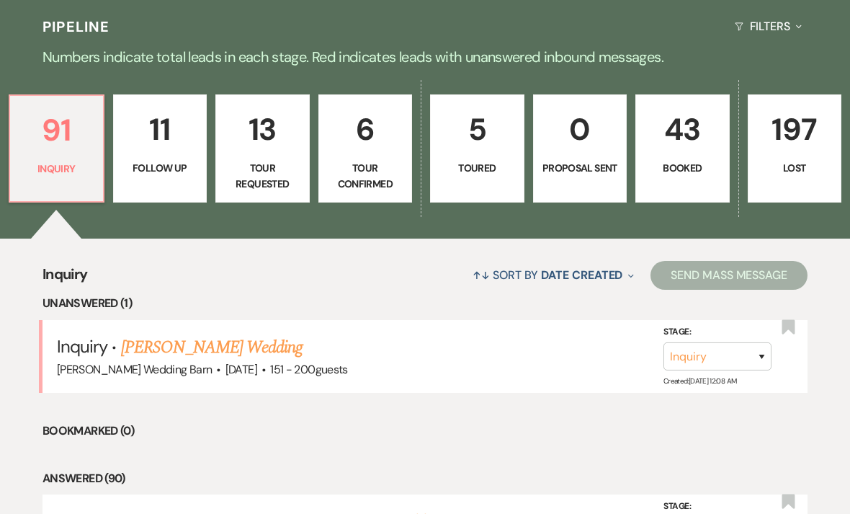
click at [148, 331] on li "Inquiry · Justin Lien's Wedding Lake Elsie Wedding Barn · Sep 4, 2026 · 151 - 2…" at bounding box center [425, 356] width 765 height 73
click at [156, 347] on link "[PERSON_NAME] Wedding" at bounding box center [212, 347] width 182 height 26
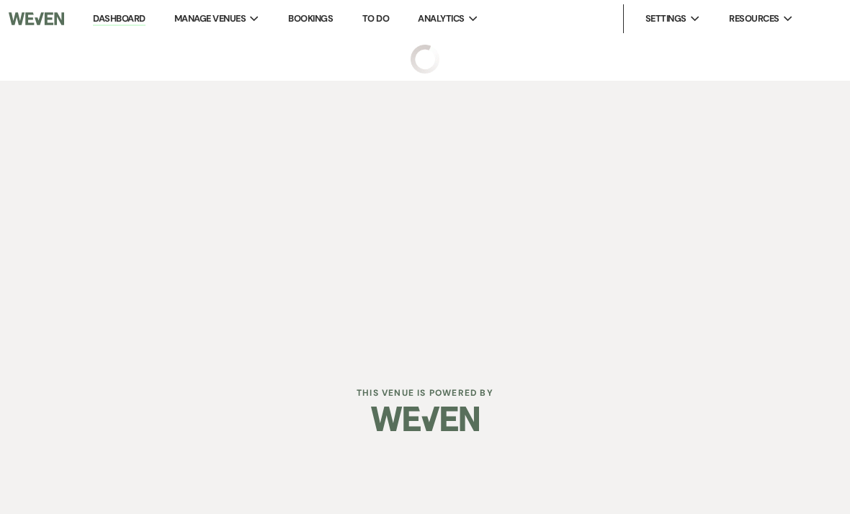
select select "2"
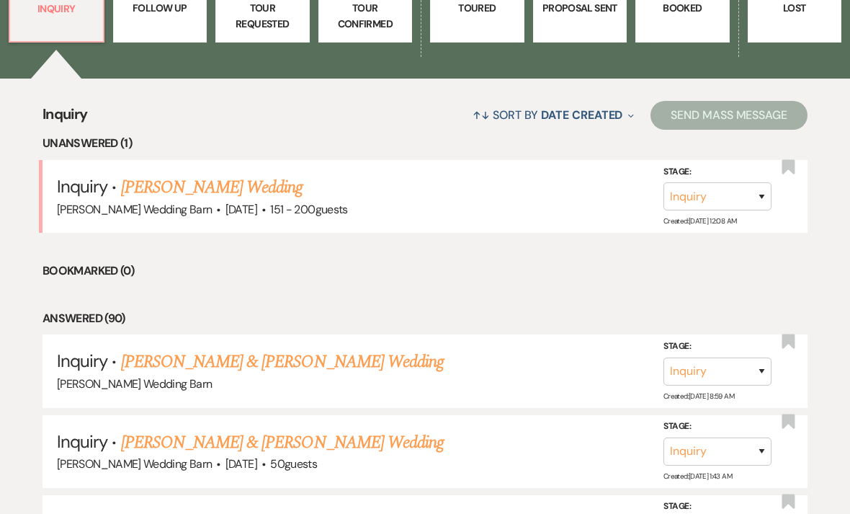
scroll to position [494, 0]
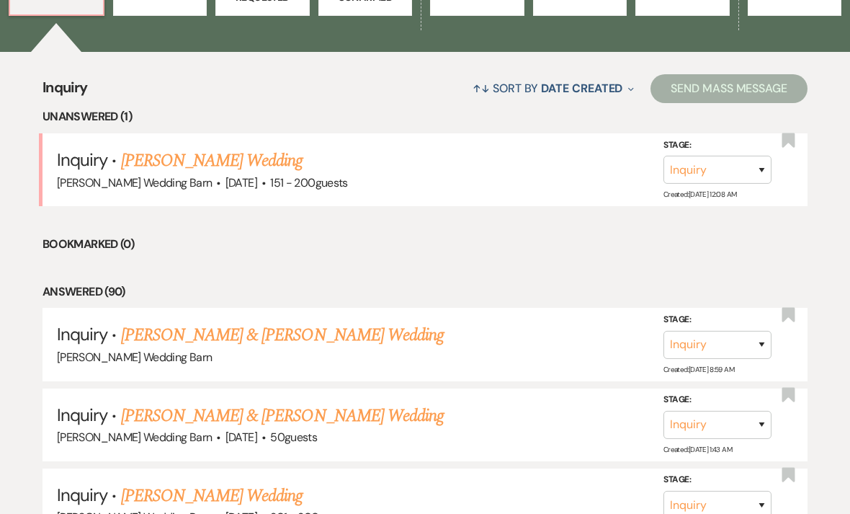
click at [147, 161] on link "[PERSON_NAME] Wedding" at bounding box center [212, 161] width 182 height 26
select select "2"
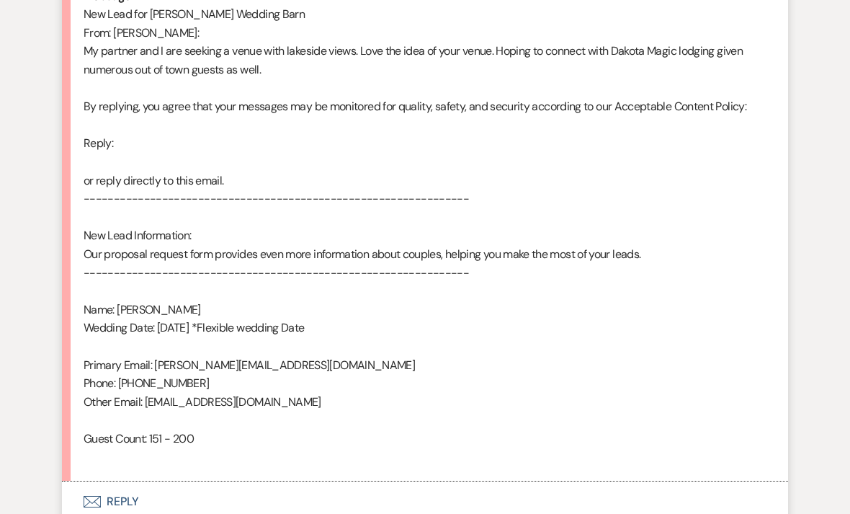
scroll to position [841, 0]
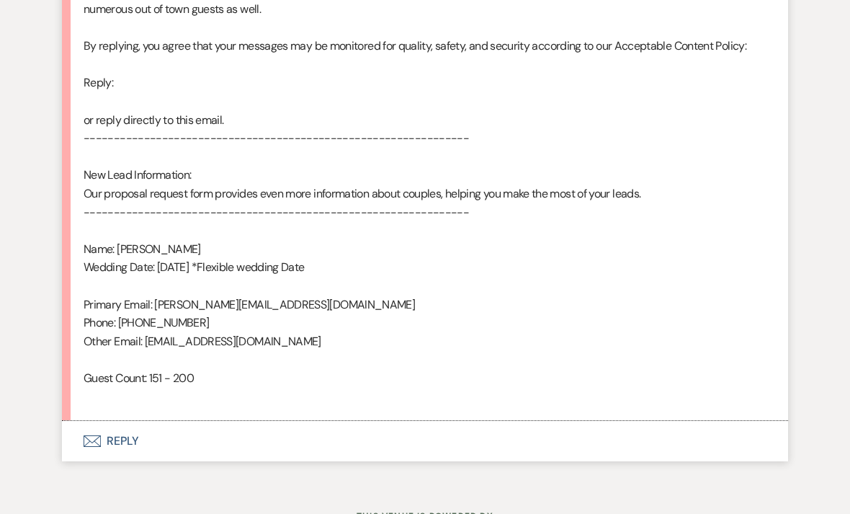
click at [91, 435] on icon "Envelope" at bounding box center [92, 441] width 17 height 12
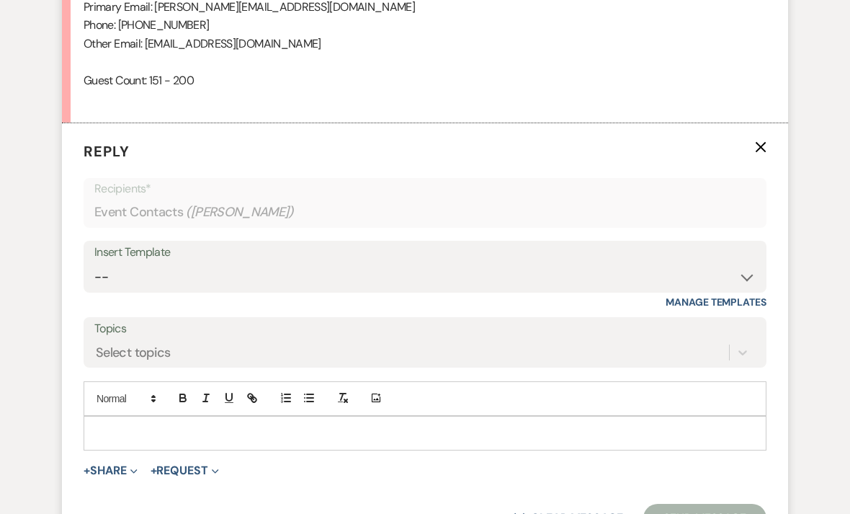
scroll to position [1180, 0]
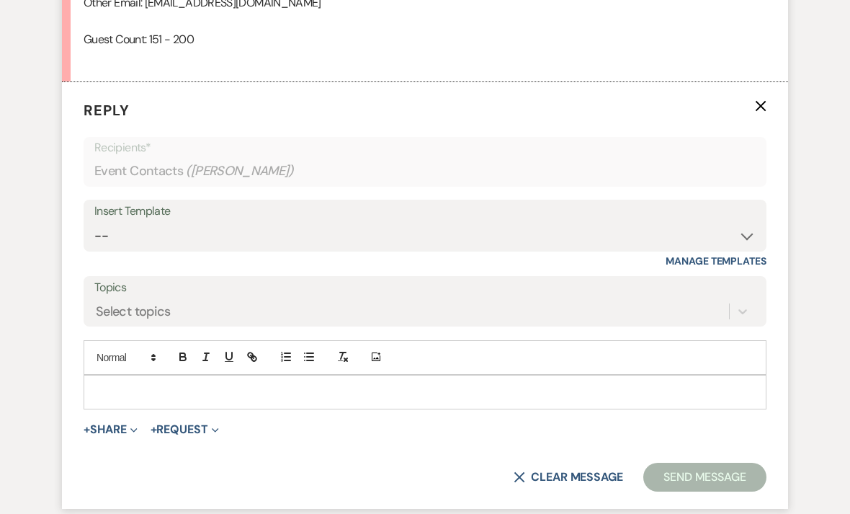
click at [493, 384] on p at bounding box center [425, 392] width 660 height 16
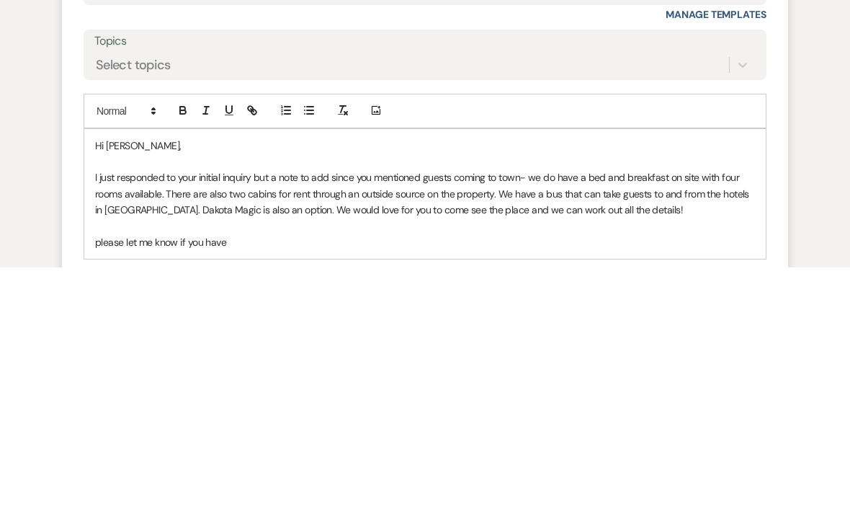
click at [103, 481] on p "please let me know if you have" at bounding box center [425, 489] width 660 height 16
click at [231, 481] on p "Please let me know if you have" at bounding box center [425, 489] width 660 height 16
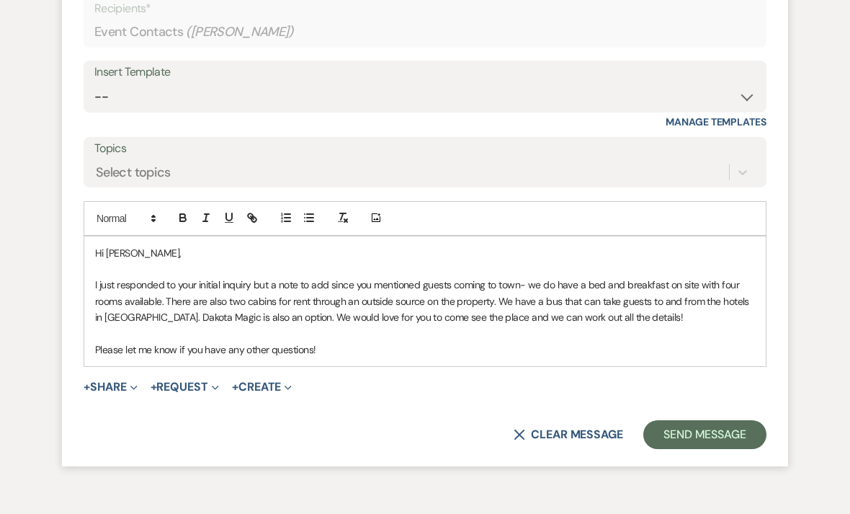
scroll to position [1319, 0]
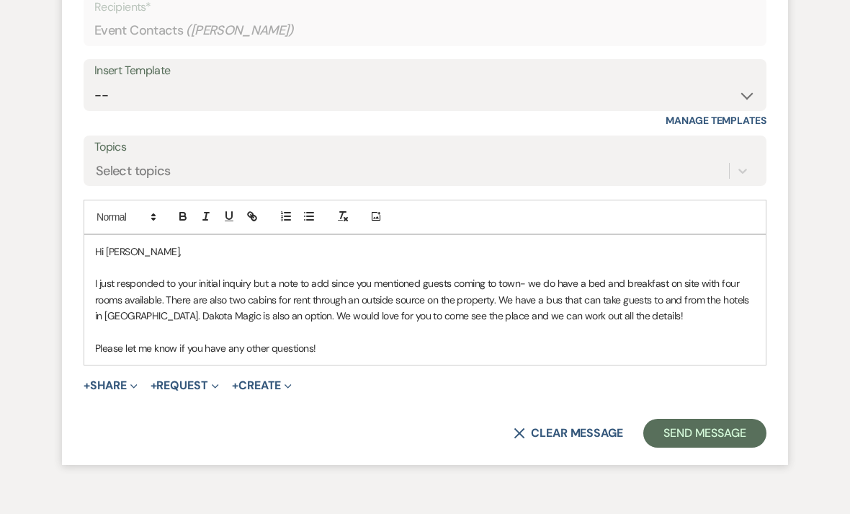
click at [125, 325] on p at bounding box center [425, 333] width 660 height 16
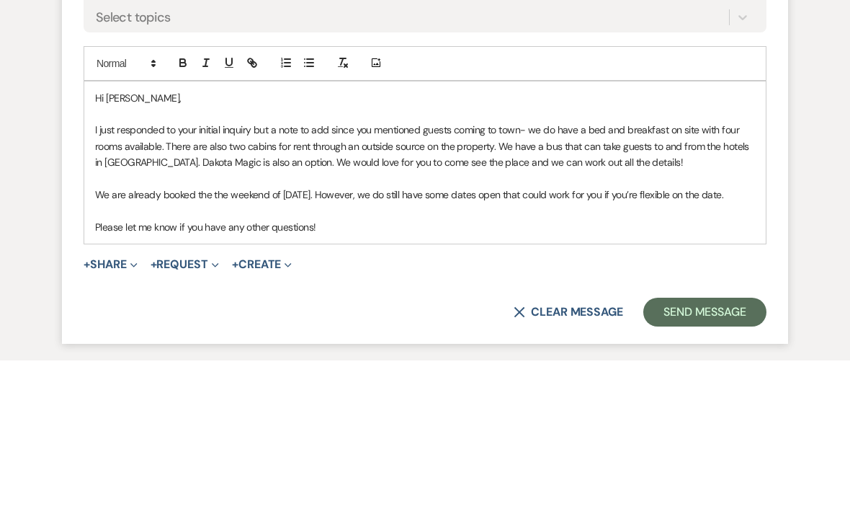
click at [139, 341] on p "We are already booked the the weekend of September 4, 2026. However, we do stil…" at bounding box center [425, 349] width 660 height 16
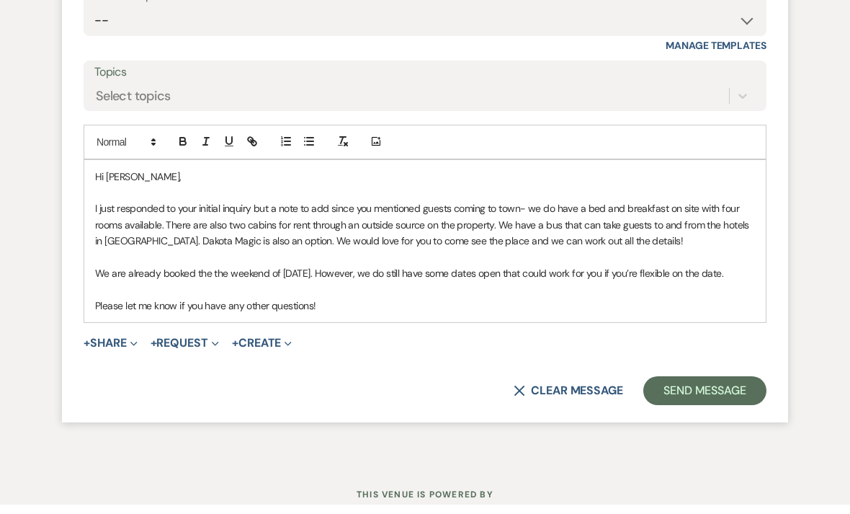
scroll to position [1385, 0]
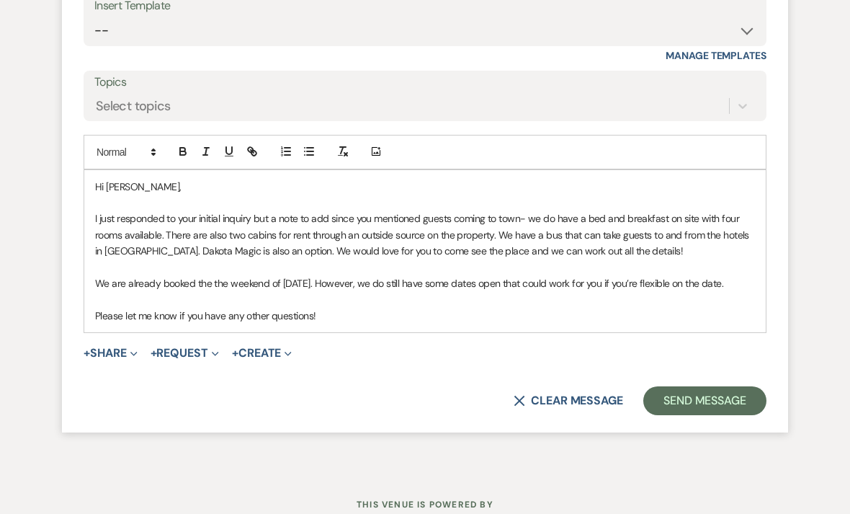
click at [129, 279] on p "We are already booked the the weekend of September 4, 2026. However, we do stil…" at bounding box center [425, 283] width 660 height 16
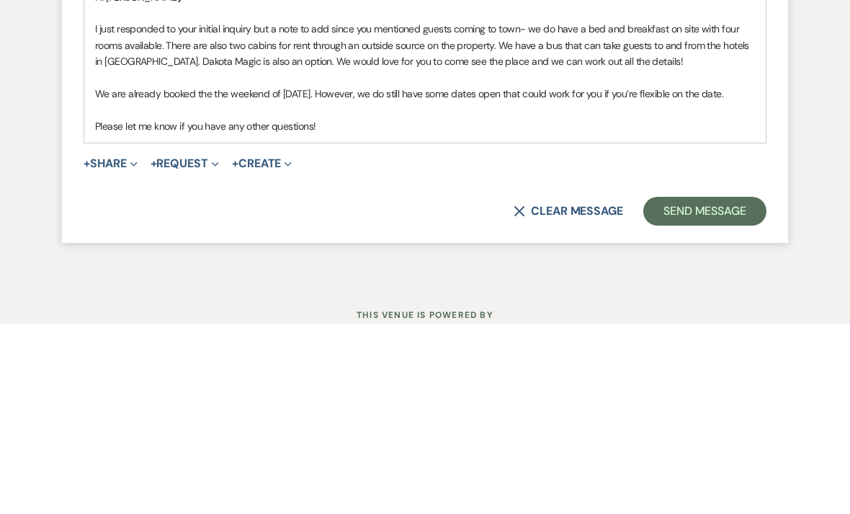
click at [416, 170] on div "Hi Justin, I just responded to your initial inquiry but a note to add since you…" at bounding box center [425, 251] width 682 height 163
click at [590, 386] on button "Send Message" at bounding box center [704, 400] width 123 height 29
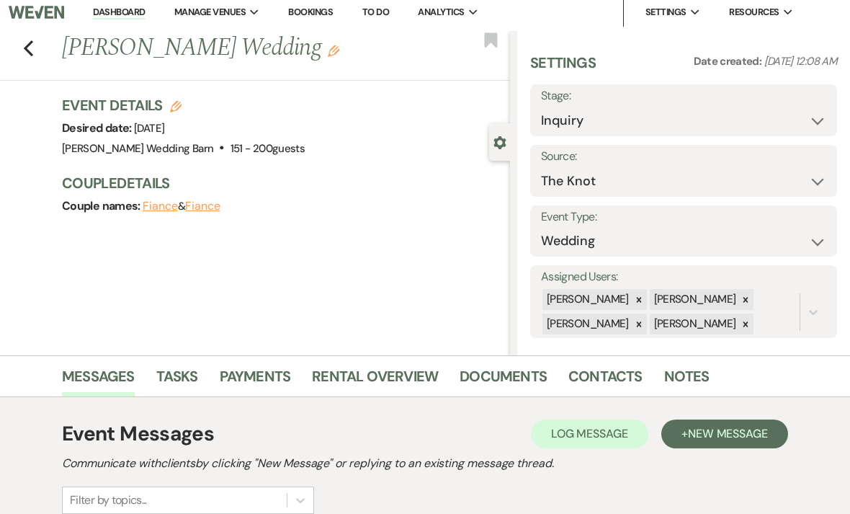
scroll to position [0, 0]
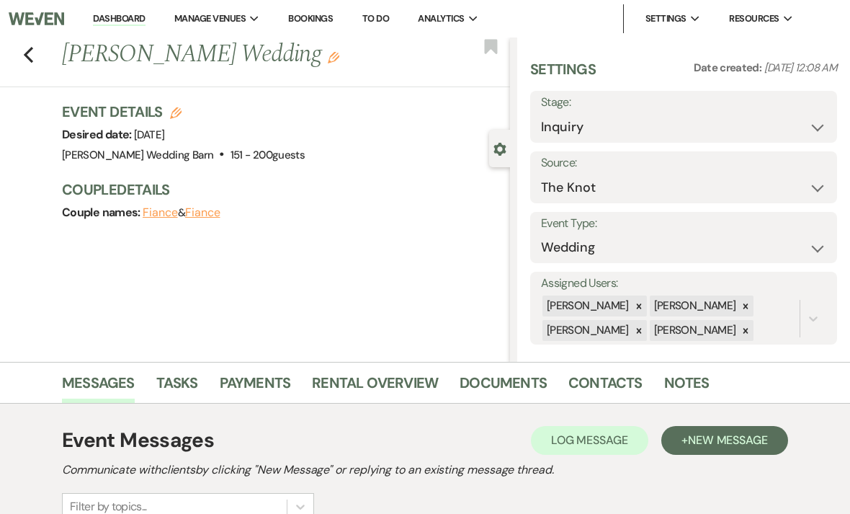
click at [121, 17] on link "Dashboard" at bounding box center [119, 19] width 52 height 14
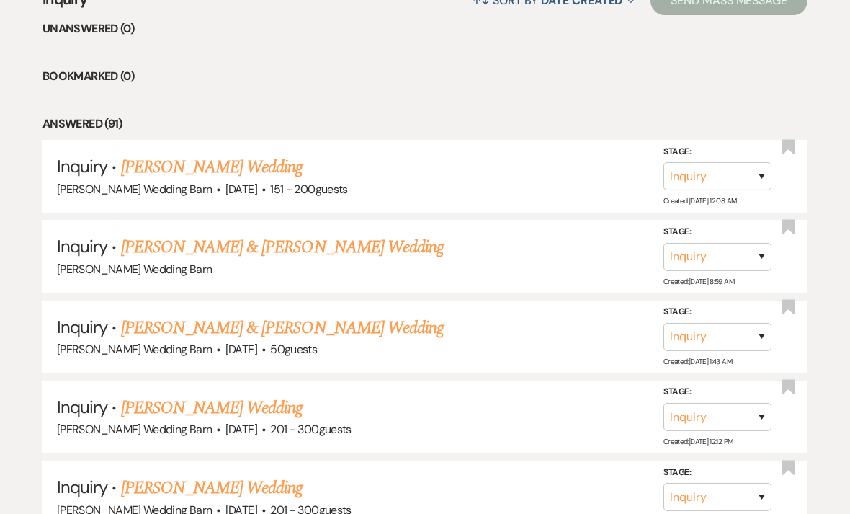
scroll to position [587, 0]
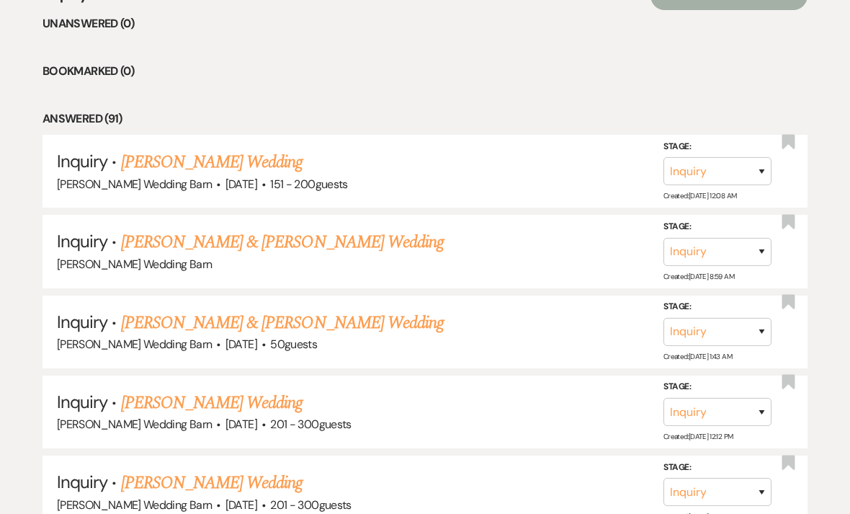
click at [169, 247] on link "[PERSON_NAME] & [PERSON_NAME] Wedding" at bounding box center [282, 242] width 323 height 26
select select "5"
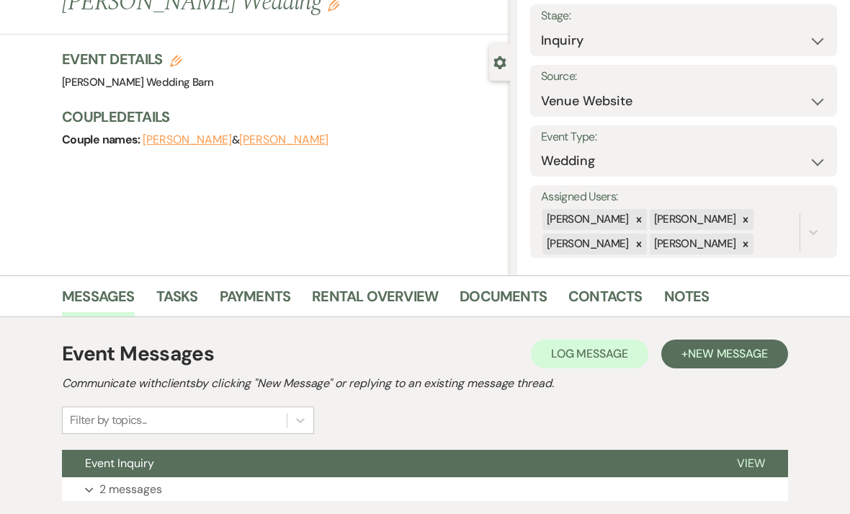
scroll to position [141, 0]
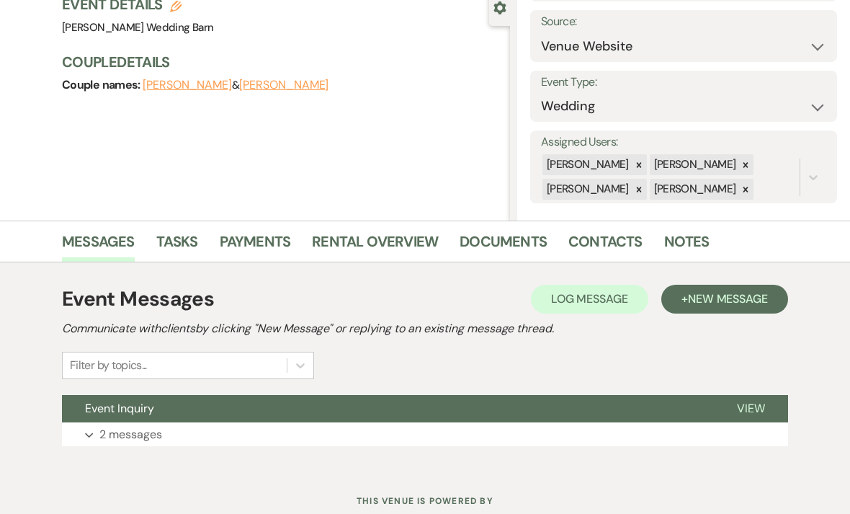
click at [103, 431] on p "2 messages" at bounding box center [130, 434] width 63 height 19
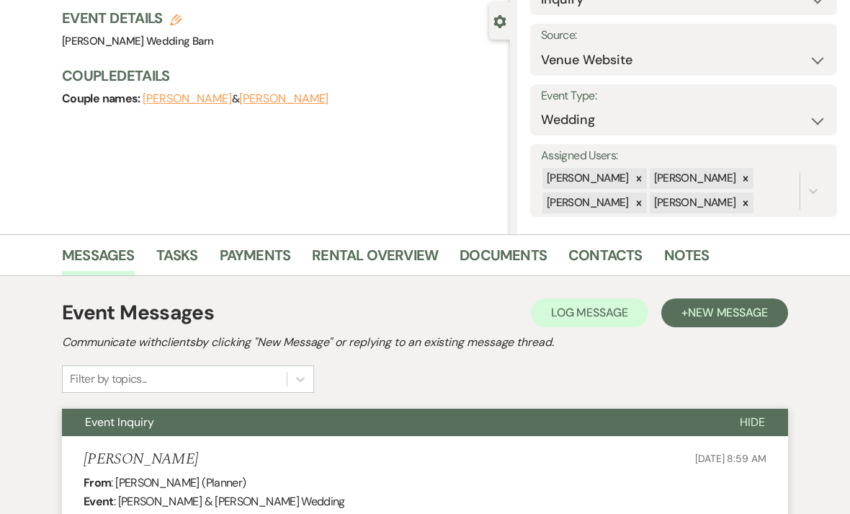
scroll to position [0, 0]
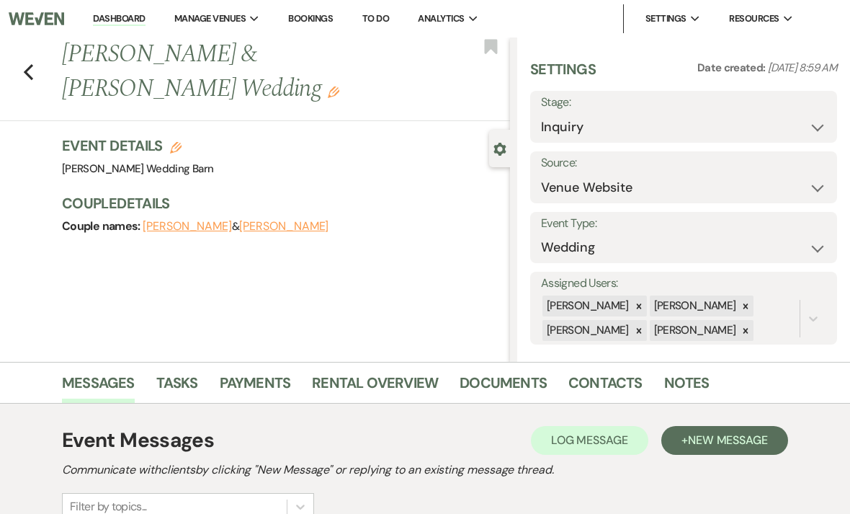
click at [118, 22] on link "Dashboard" at bounding box center [119, 19] width 52 height 14
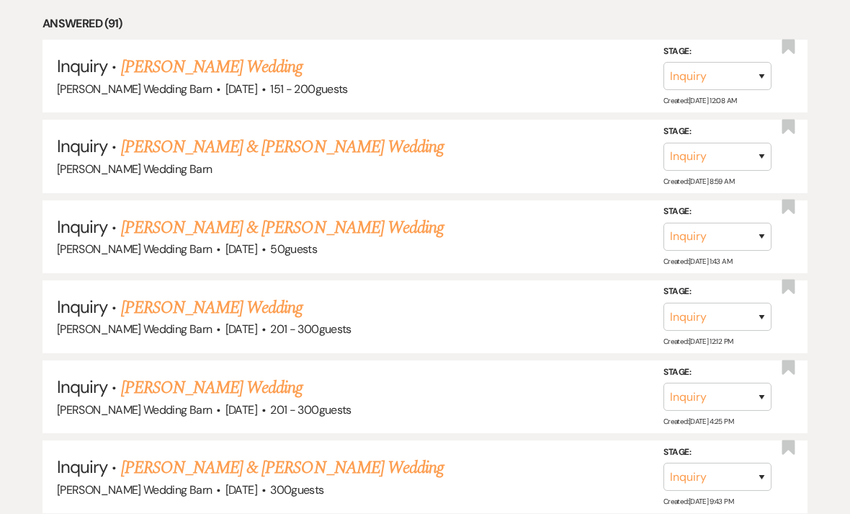
scroll to position [682, 0]
click at [135, 298] on link "[PERSON_NAME] Wedding" at bounding box center [212, 308] width 182 height 26
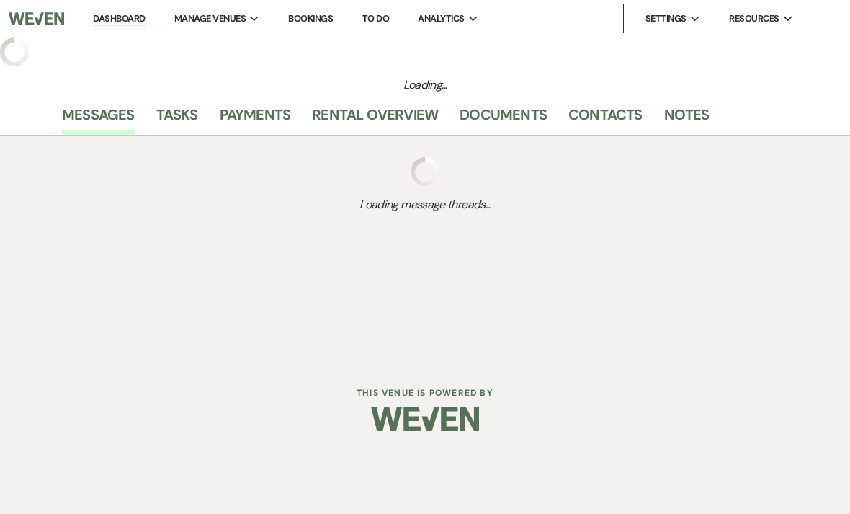
select select "2"
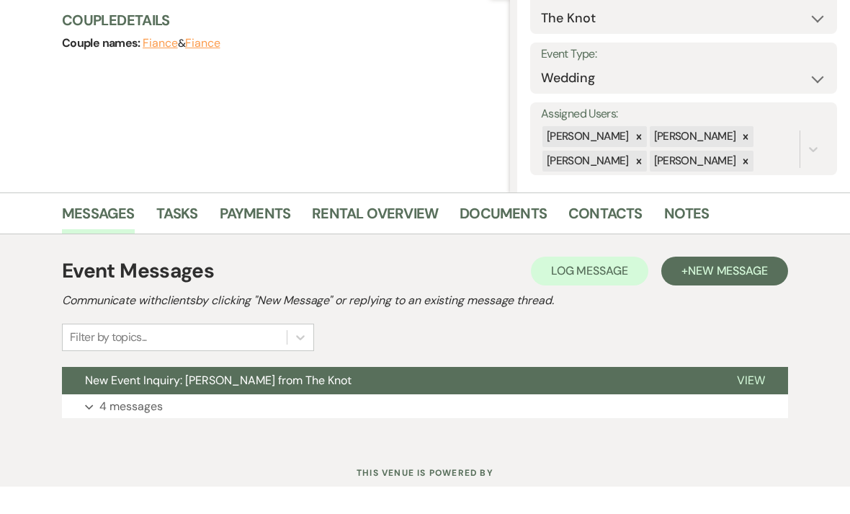
scroll to position [141, 0]
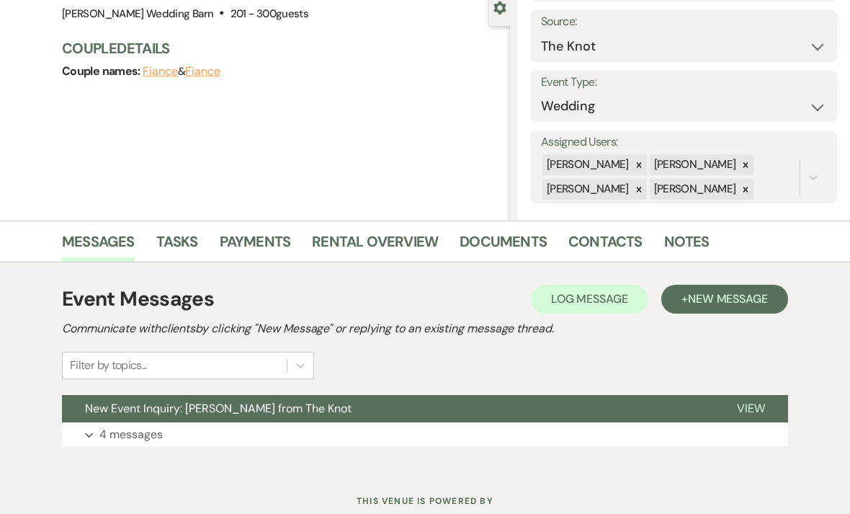
click at [110, 435] on p "4 messages" at bounding box center [130, 434] width 63 height 19
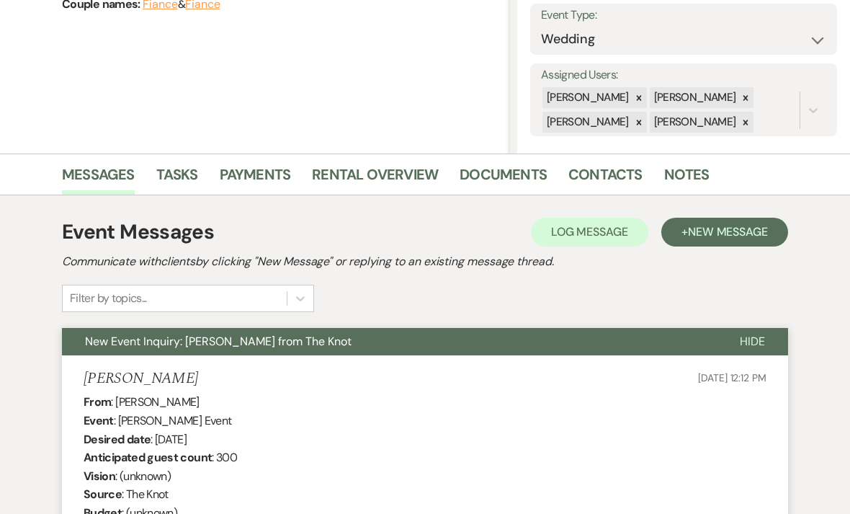
scroll to position [0, 0]
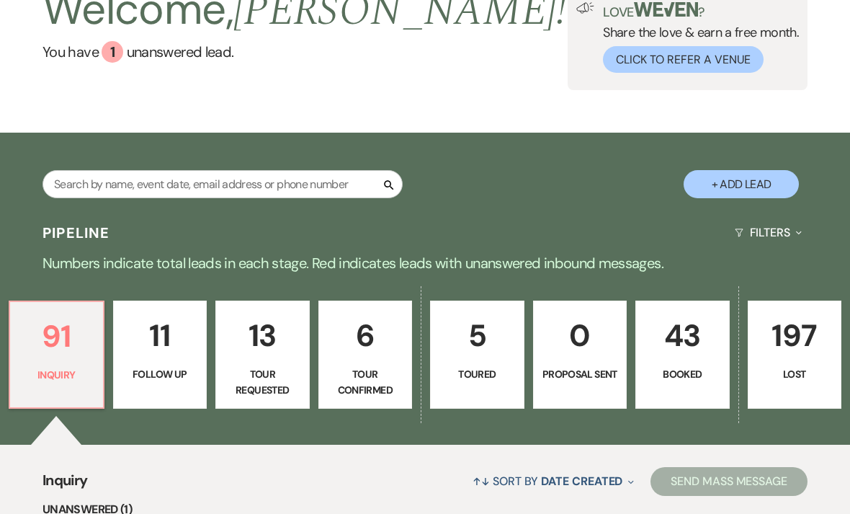
click at [695, 370] on p "Booked" at bounding box center [683, 375] width 76 height 16
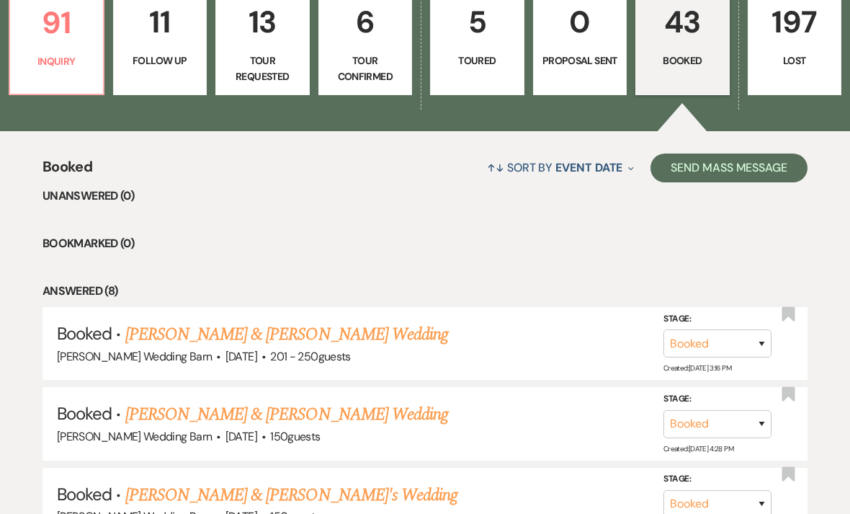
scroll to position [406, 0]
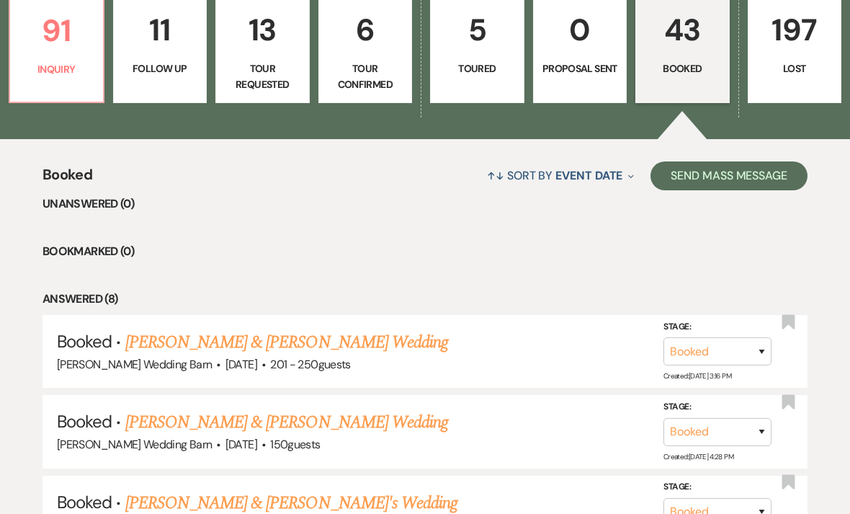
click at [52, 77] on link "91 Inquiry" at bounding box center [57, 50] width 96 height 108
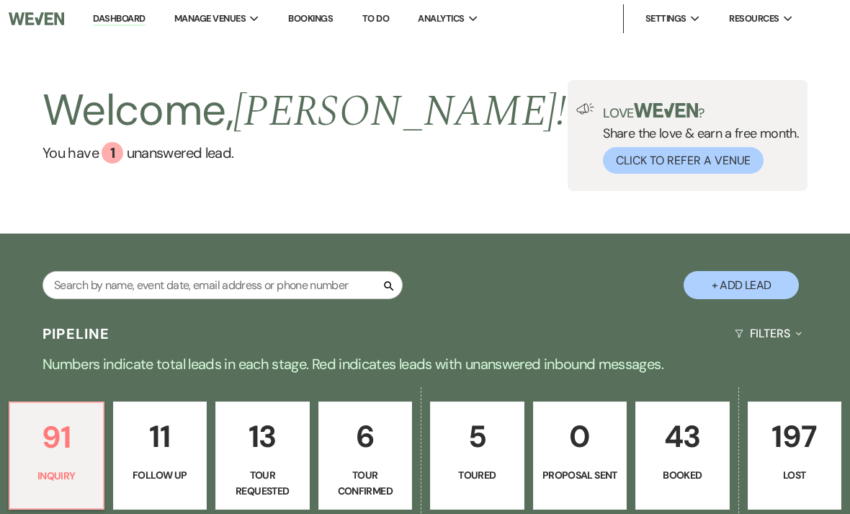
click at [130, 156] on link "You have 1 unanswered lead ." at bounding box center [305, 153] width 524 height 22
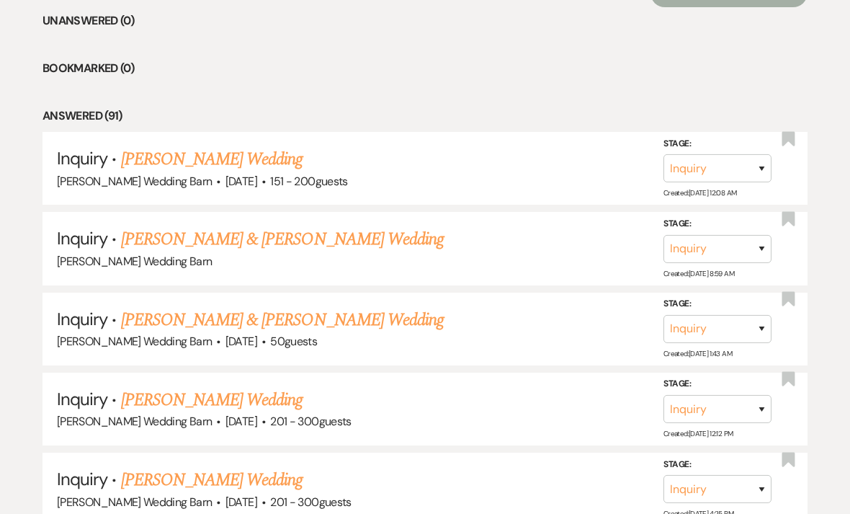
scroll to position [580, 0]
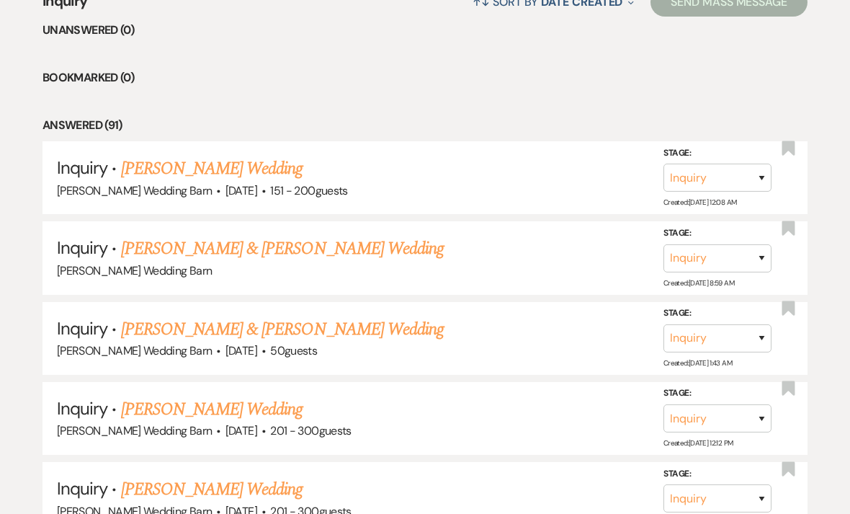
click at [144, 325] on link "[PERSON_NAME] & [PERSON_NAME] Wedding" at bounding box center [282, 329] width 323 height 26
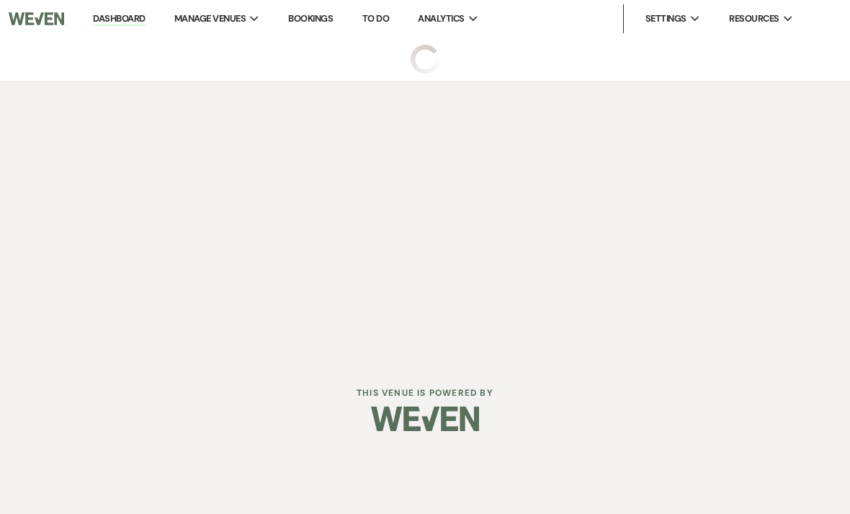
select select "5"
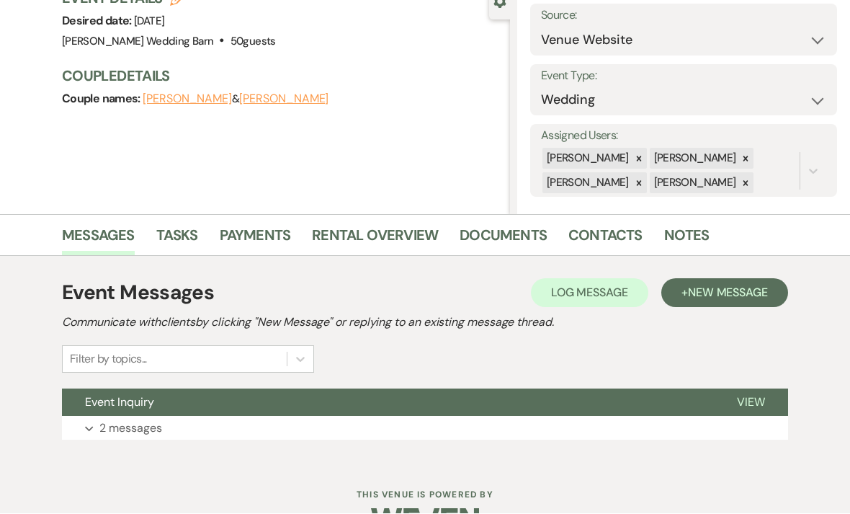
scroll to position [141, 0]
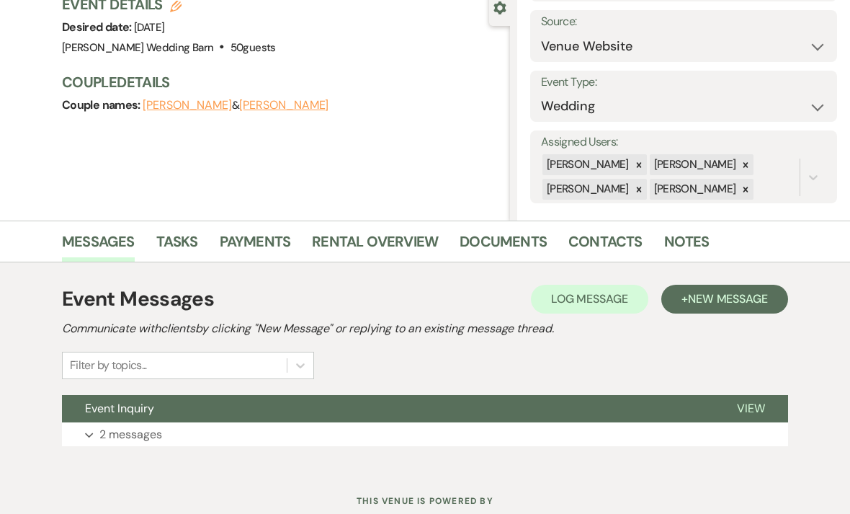
click at [102, 427] on p "2 messages" at bounding box center [130, 434] width 63 height 19
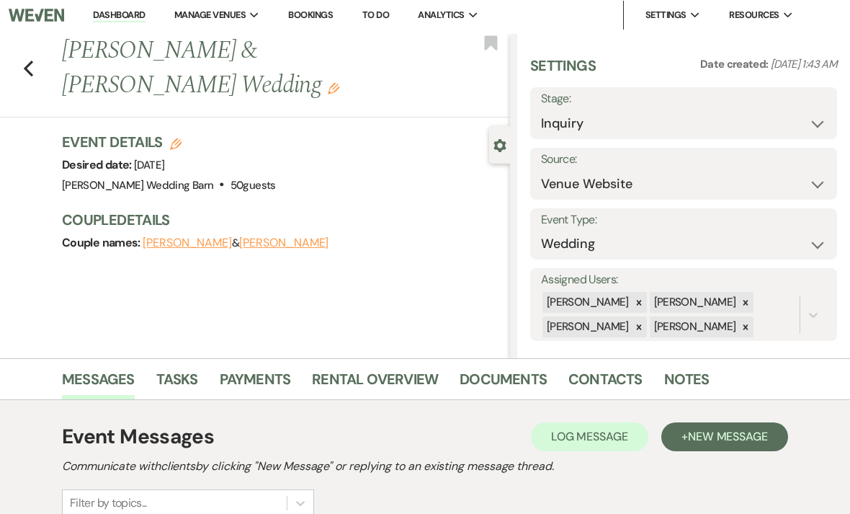
scroll to position [0, 0]
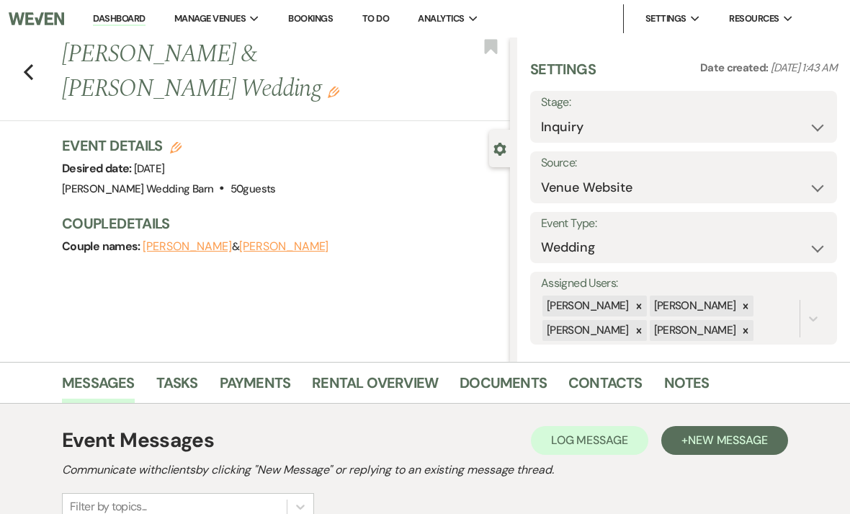
click at [28, 70] on use "button" at bounding box center [28, 72] width 9 height 16
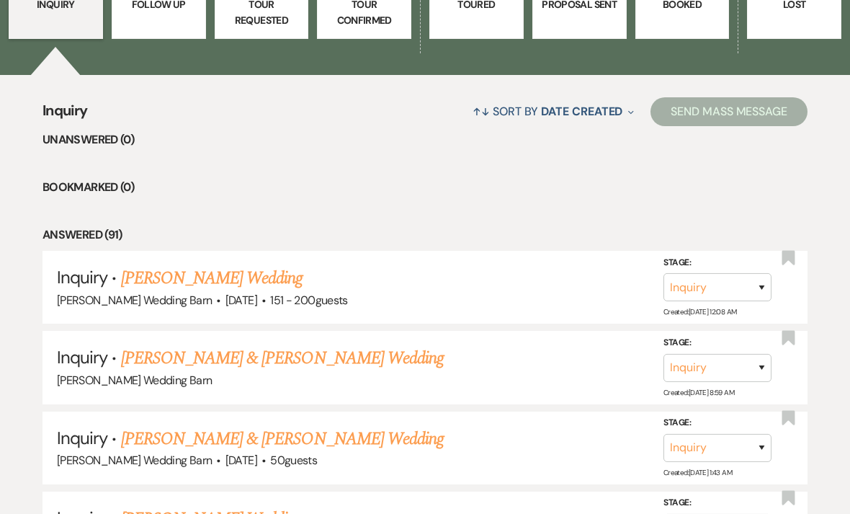
scroll to position [471, 0]
click at [139, 349] on link "[PERSON_NAME] & [PERSON_NAME] Wedding" at bounding box center [282, 358] width 323 height 26
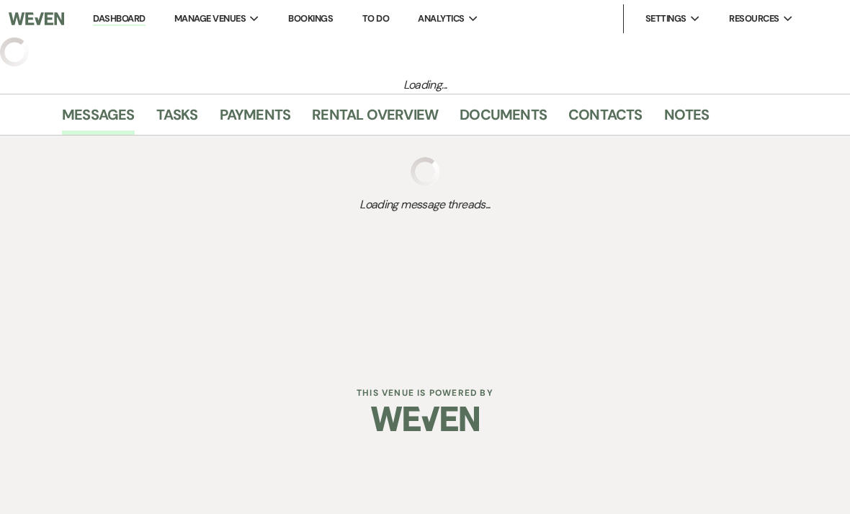
select select "5"
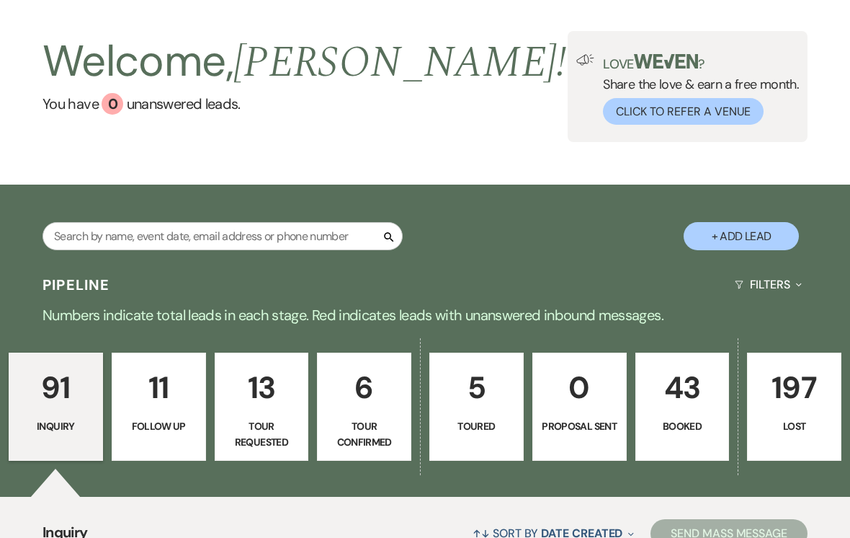
scroll to position [59, 0]
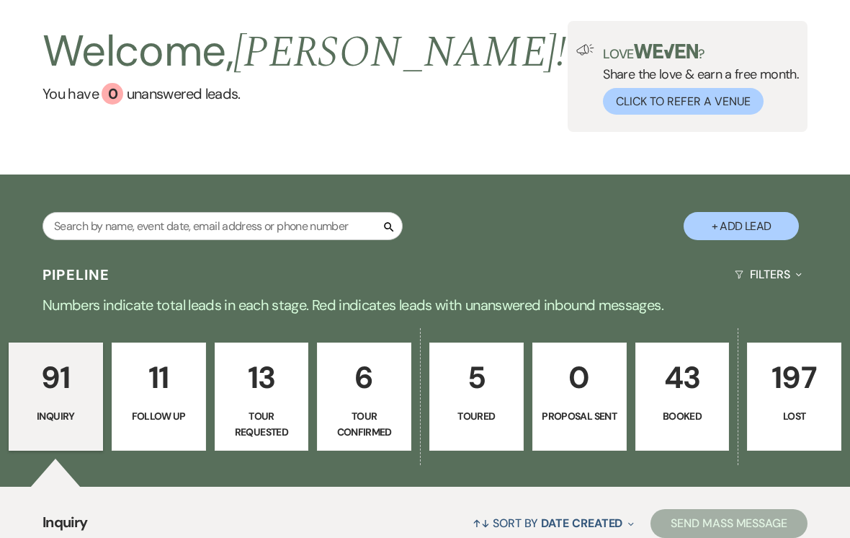
click at [705, 376] on p "43" at bounding box center [683, 377] width 76 height 48
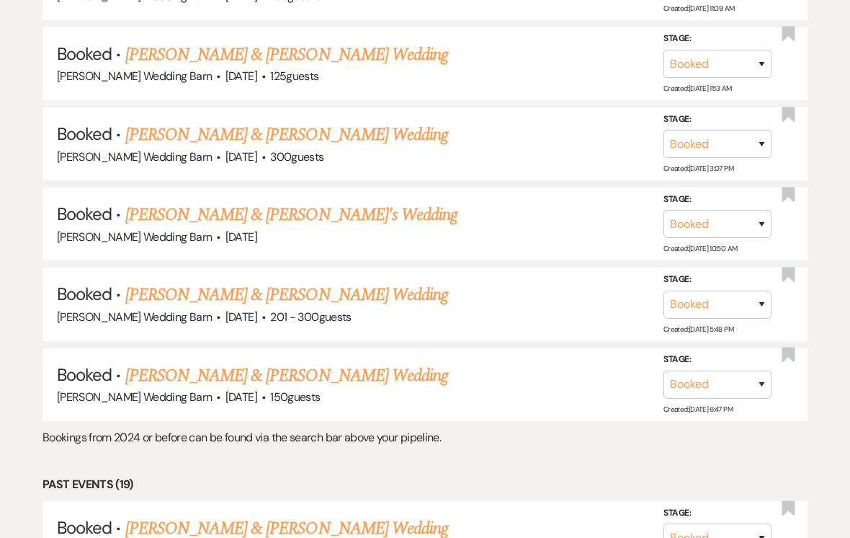
scroll to position [935, 0]
